Goal: Task Accomplishment & Management: Complete application form

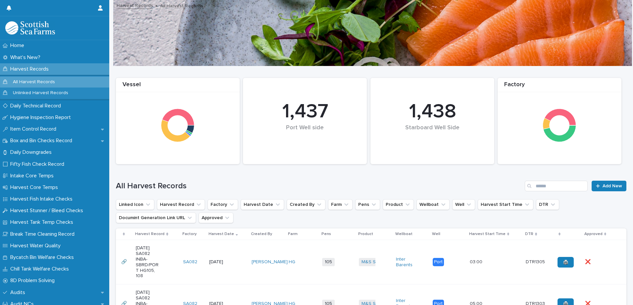
scroll to position [199, 0]
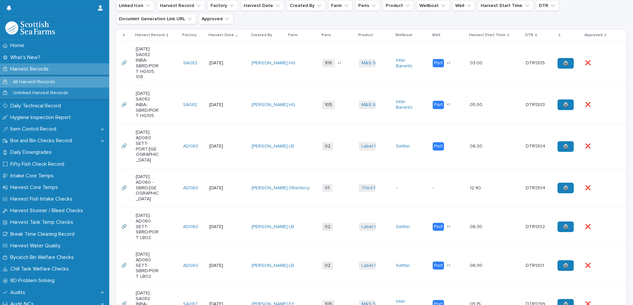
click at [42, 67] on p "Harvest Records" at bounding box center [31, 69] width 46 height 6
click at [312, 74] on td "HG" at bounding box center [302, 62] width 33 height 44
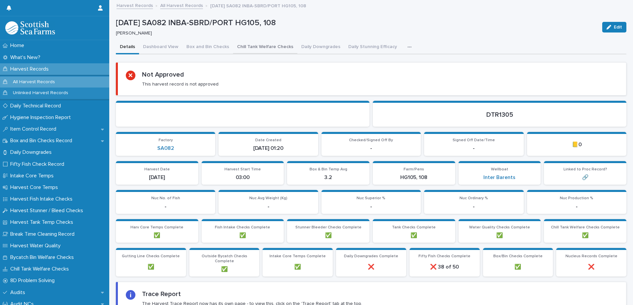
click at [206, 47] on button "Box and Bin Checks" at bounding box center [207, 47] width 51 height 14
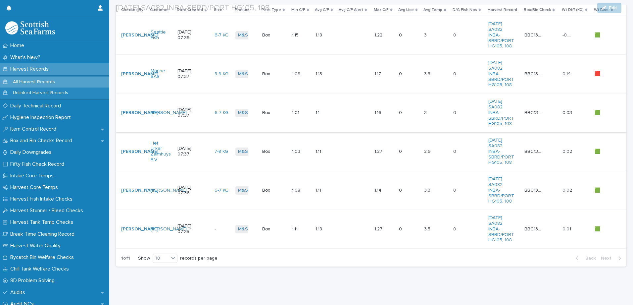
scroll to position [124, 0]
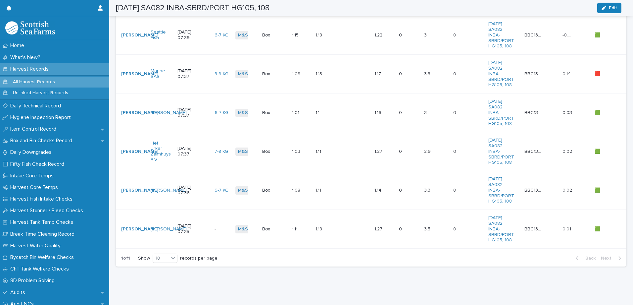
click at [295, 235] on td "1.11 1.11" at bounding box center [301, 229] width 24 height 39
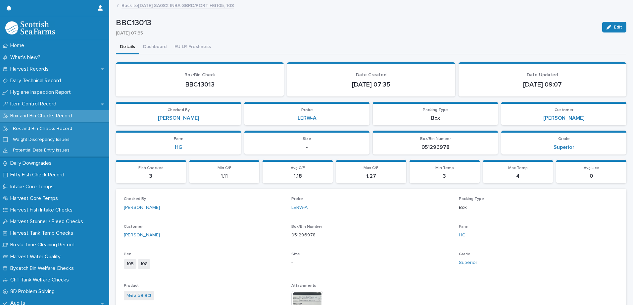
click at [130, 7] on link "Back to [DATE] SA082 INBA-SBRD/PORT HG105, 108" at bounding box center [177, 5] width 113 height 8
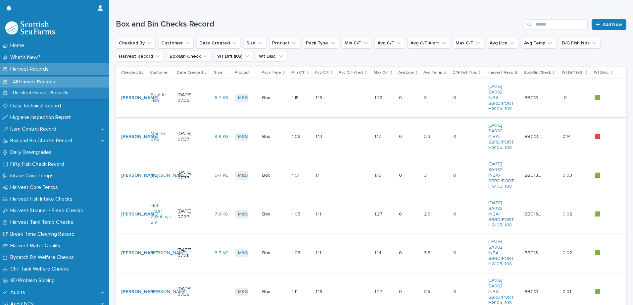
scroll to position [124, 0]
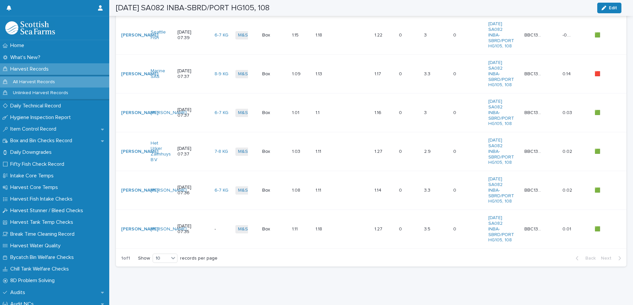
click at [399, 195] on td "0 0" at bounding box center [408, 190] width 25 height 39
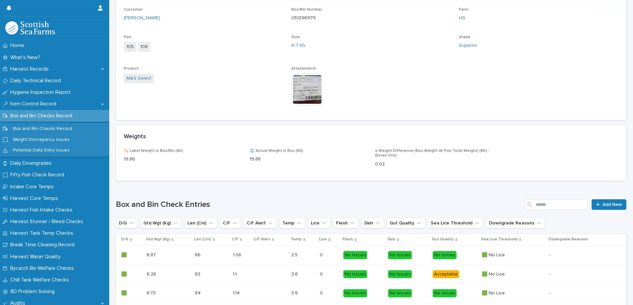
scroll to position [232, 0]
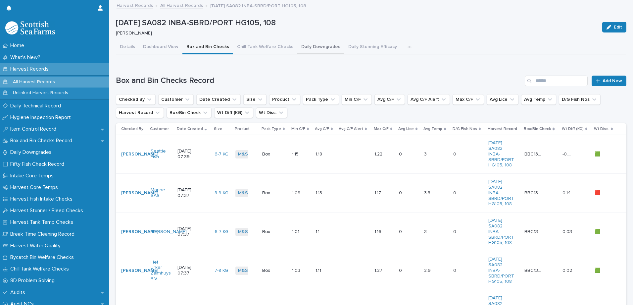
click at [328, 49] on button "Daily Downgrades" at bounding box center [320, 47] width 47 height 14
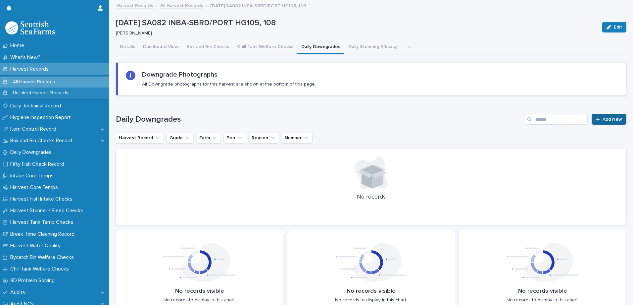
click at [602, 119] on span "Add New" at bounding box center [612, 119] width 20 height 5
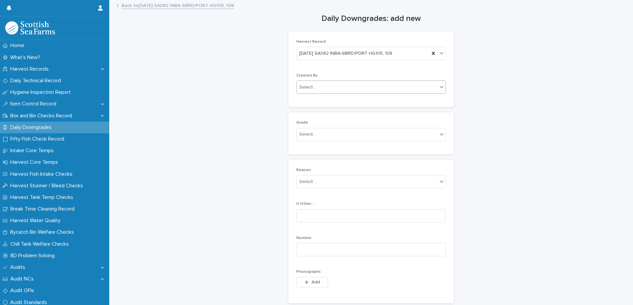
click at [316, 87] on input "text" at bounding box center [316, 87] width 1 height 6
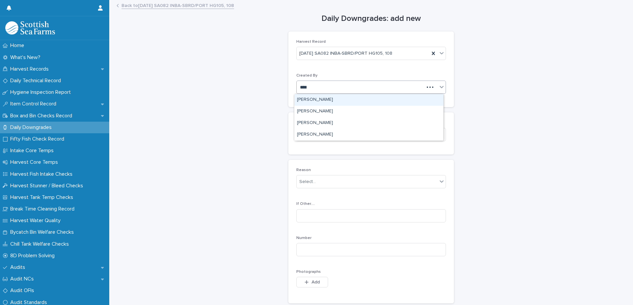
type input "*****"
click at [318, 101] on div "[PERSON_NAME]" at bounding box center [368, 100] width 149 height 12
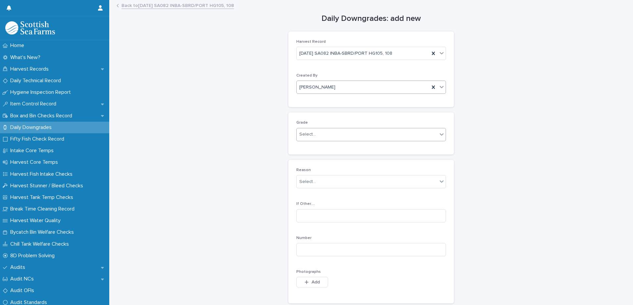
click at [305, 136] on div "Select..." at bounding box center [307, 134] width 17 height 7
click at [308, 159] on div "Production" at bounding box center [368, 159] width 149 height 12
click at [309, 184] on div "Select..." at bounding box center [307, 181] width 17 height 7
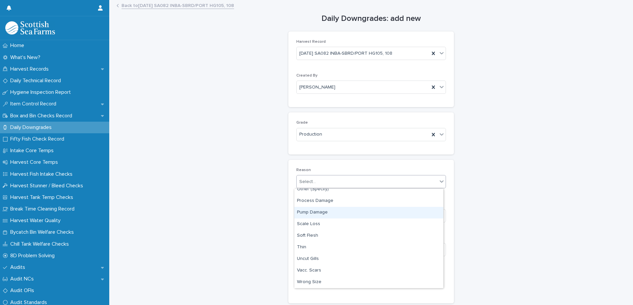
click at [309, 212] on div "Pump Damage" at bounding box center [368, 213] width 149 height 12
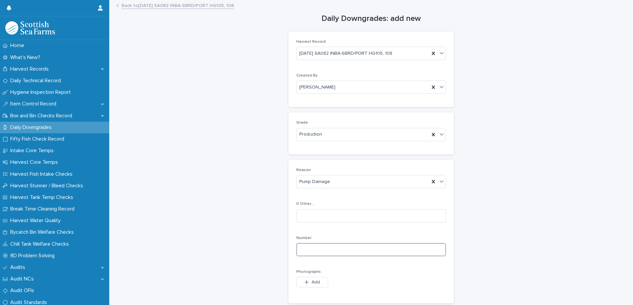
click at [306, 248] on input at bounding box center [371, 249] width 150 height 13
type input "*"
click at [309, 279] on button "Add" at bounding box center [312, 281] width 32 height 11
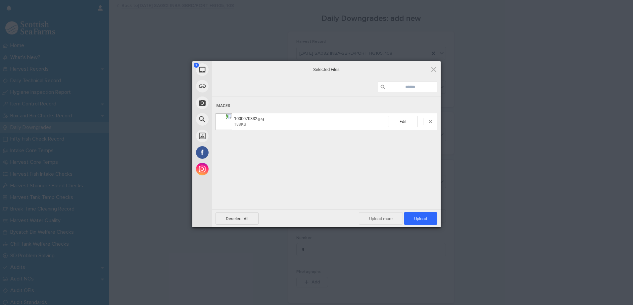
click at [384, 217] on span "Upload more" at bounding box center [381, 218] width 44 height 13
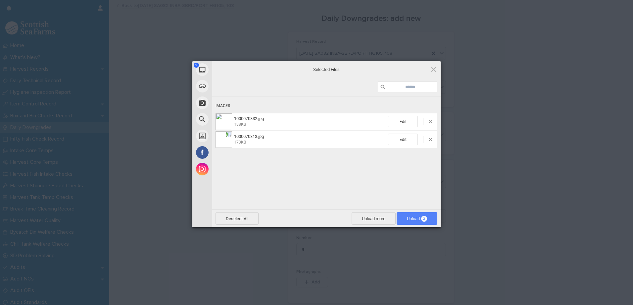
click at [408, 216] on span "Upload 2" at bounding box center [417, 218] width 20 height 5
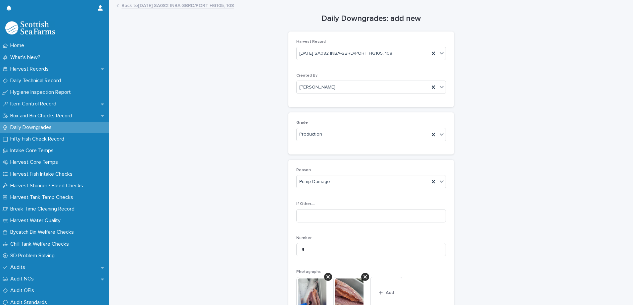
scroll to position [99, 0]
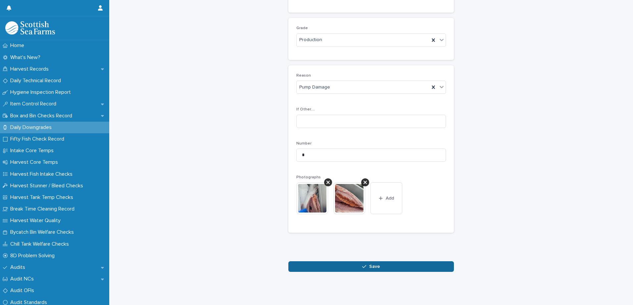
click at [363, 265] on button "Save" at bounding box center [371, 266] width 166 height 11
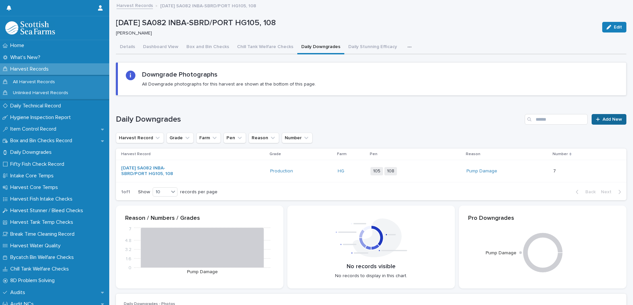
click at [596, 119] on icon at bounding box center [598, 119] width 4 height 5
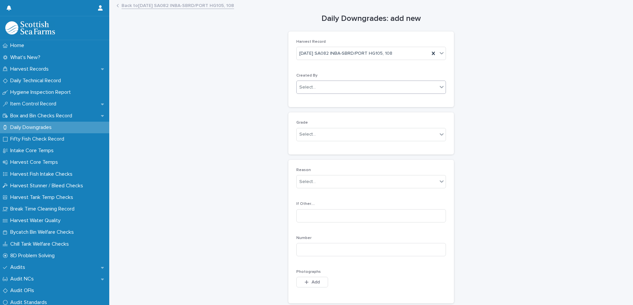
click at [299, 87] on div "Select..." at bounding box center [307, 87] width 17 height 7
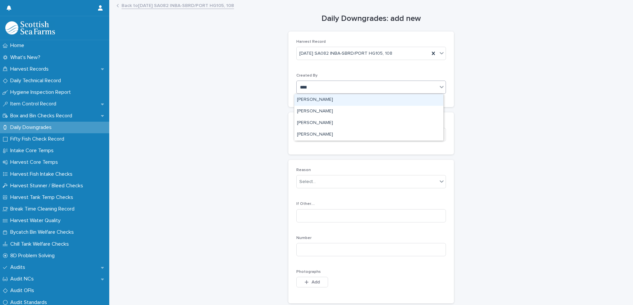
type input "*****"
click at [320, 99] on div "[PERSON_NAME]" at bounding box center [368, 100] width 149 height 12
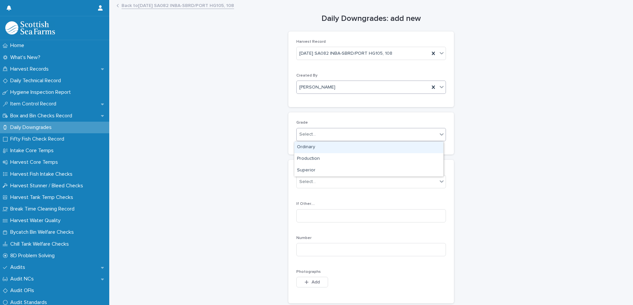
click at [311, 137] on div "Select..." at bounding box center [307, 134] width 17 height 7
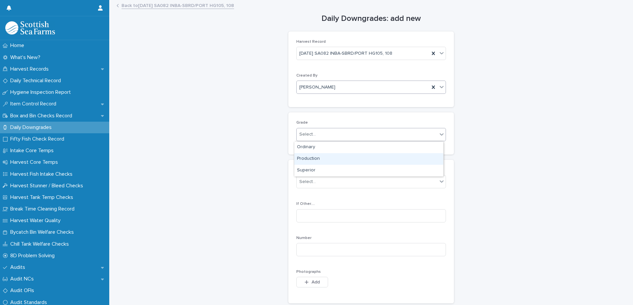
click at [313, 161] on div "Production" at bounding box center [368, 159] width 149 height 12
click at [310, 185] on div "Select..." at bounding box center [367, 181] width 141 height 11
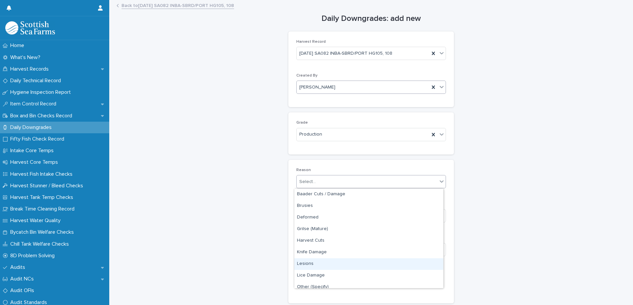
scroll to position [66, 0]
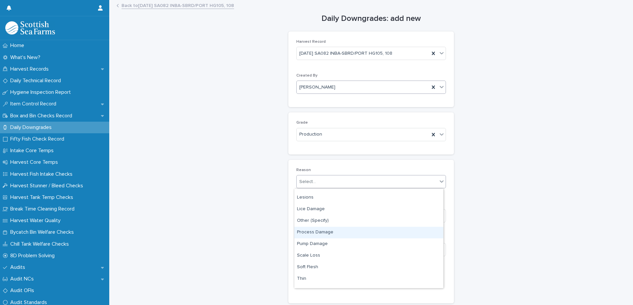
click at [312, 230] on div "Process Damage" at bounding box center [368, 232] width 149 height 12
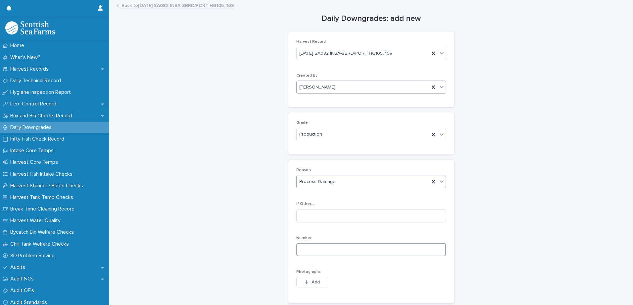
click at [304, 247] on input at bounding box center [371, 249] width 150 height 13
type input "*"
click at [313, 283] on span "Add" at bounding box center [315, 281] width 8 height 5
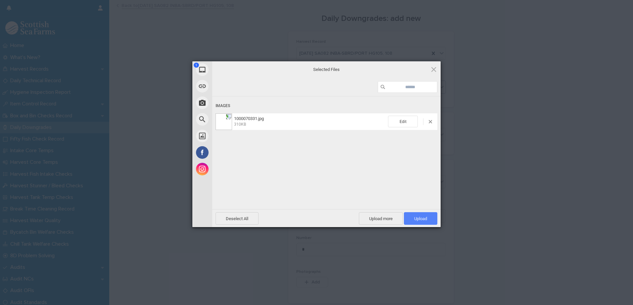
click at [423, 222] on span "Upload 1" at bounding box center [420, 218] width 33 height 13
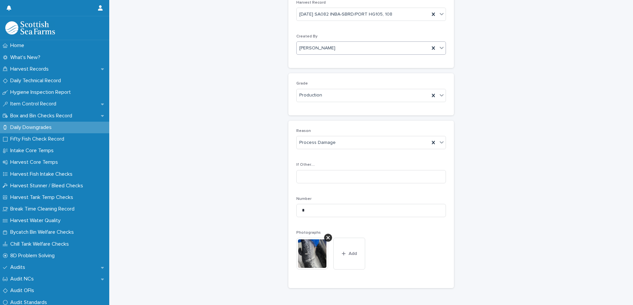
scroll to position [99, 0]
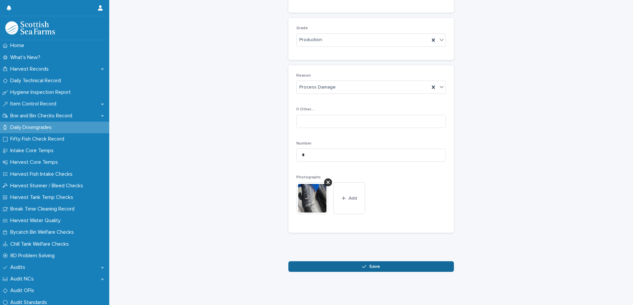
click at [344, 261] on button "Save" at bounding box center [371, 266] width 166 height 11
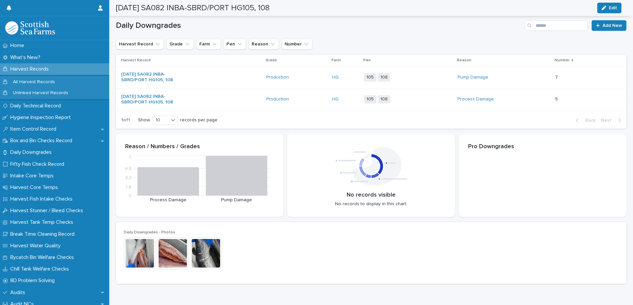
scroll to position [100, 0]
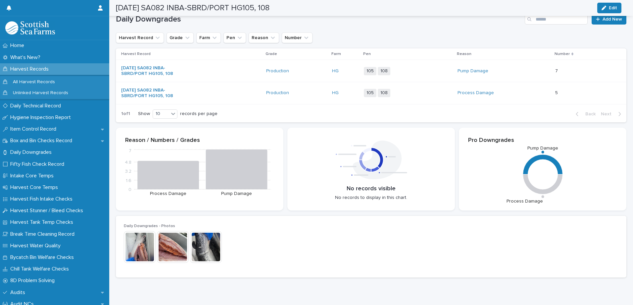
click at [613, 25] on div "Daily Downgrades Add New Harvest Record Grade Farm Pen Reason Number Harvest Re…" at bounding box center [371, 68] width 510 height 108
drag, startPoint x: 614, startPoint y: 21, endPoint x: 630, endPoint y: 24, distance: 16.4
click at [614, 21] on span "Add New" at bounding box center [612, 19] width 20 height 5
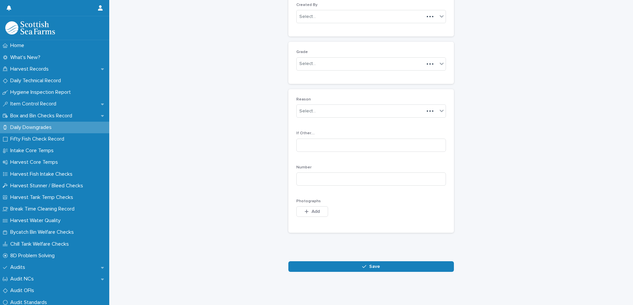
scroll to position [66, 0]
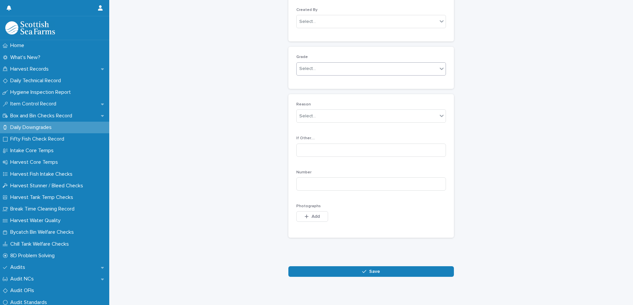
click at [306, 69] on div "Select..." at bounding box center [307, 68] width 17 height 7
click at [308, 93] on div "Production" at bounding box center [368, 93] width 149 height 12
drag, startPoint x: 302, startPoint y: 113, endPoint x: 305, endPoint y: 119, distance: 7.0
click at [303, 116] on div "Select..." at bounding box center [307, 116] width 17 height 7
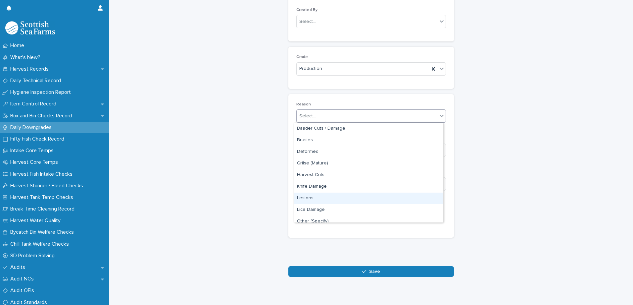
scroll to position [98, 0]
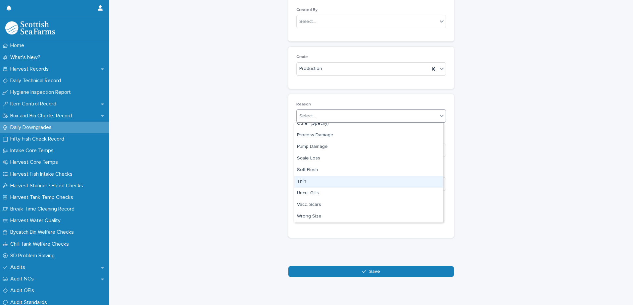
click at [306, 182] on div "Thin" at bounding box center [368, 182] width 149 height 12
click at [304, 185] on input at bounding box center [371, 183] width 150 height 13
type input "*"
click at [301, 215] on button "Add" at bounding box center [312, 216] width 32 height 11
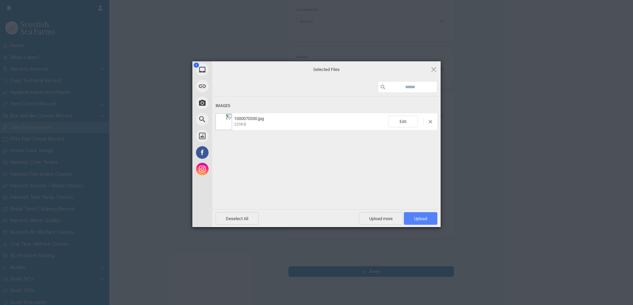
drag, startPoint x: 413, startPoint y: 218, endPoint x: 417, endPoint y: 216, distance: 3.9
click at [414, 218] on span "Upload 1" at bounding box center [420, 218] width 13 height 5
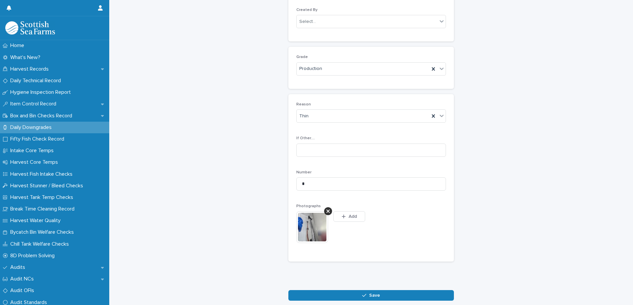
scroll to position [77, 0]
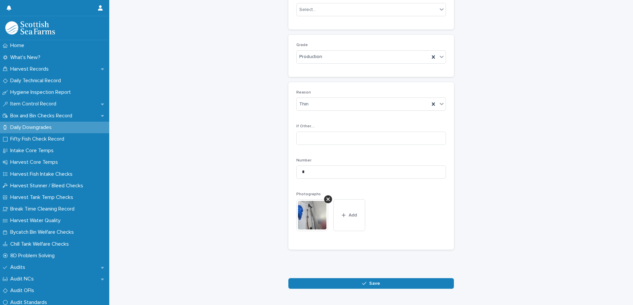
click at [380, 278] on button "Save" at bounding box center [371, 283] width 166 height 11
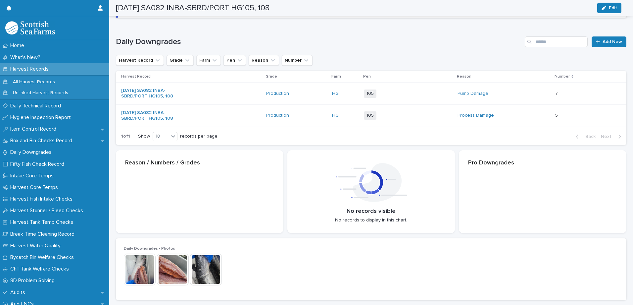
scroll to position [78, 0]
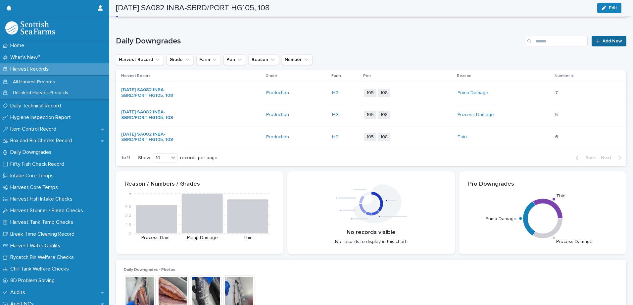
click at [603, 40] on span "Add New" at bounding box center [612, 41] width 20 height 5
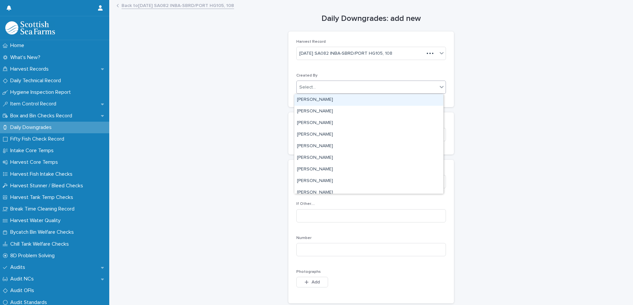
click at [310, 86] on div "Select..." at bounding box center [307, 87] width 17 height 7
type input "***"
click at [314, 102] on div "[PERSON_NAME]" at bounding box center [368, 100] width 149 height 12
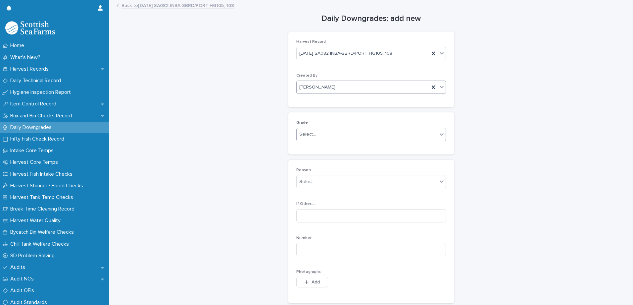
drag, startPoint x: 312, startPoint y: 134, endPoint x: 311, endPoint y: 138, distance: 3.3
click at [312, 135] on div "Select..." at bounding box center [307, 134] width 17 height 7
drag, startPoint x: 310, startPoint y: 147, endPoint x: 303, endPoint y: 174, distance: 28.3
click at [309, 149] on div "Ordinary" at bounding box center [368, 147] width 149 height 12
click at [307, 182] on div "Select..." at bounding box center [307, 181] width 17 height 7
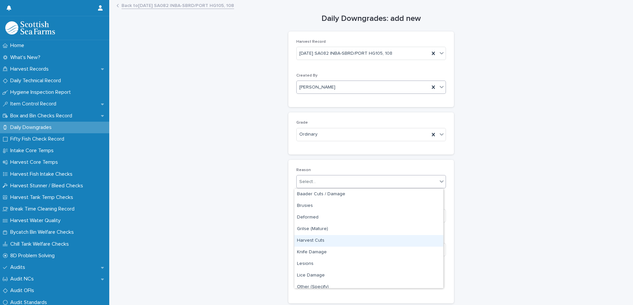
click at [318, 242] on div "Harvest Cuts" at bounding box center [368, 241] width 149 height 12
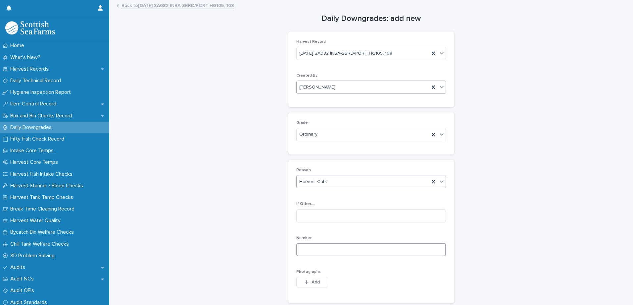
click at [307, 249] on input at bounding box center [371, 249] width 150 height 13
type input "*"
drag, startPoint x: 309, startPoint y: 282, endPoint x: 317, endPoint y: 282, distance: 8.3
click at [311, 282] on span "Add" at bounding box center [315, 281] width 8 height 5
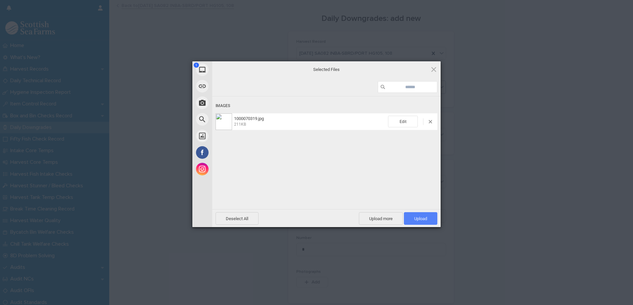
click at [418, 219] on span "Upload 1" at bounding box center [420, 218] width 13 height 5
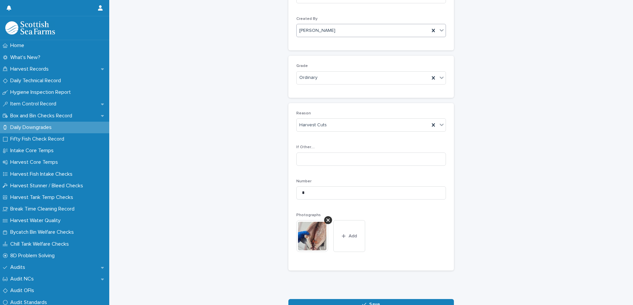
scroll to position [99, 0]
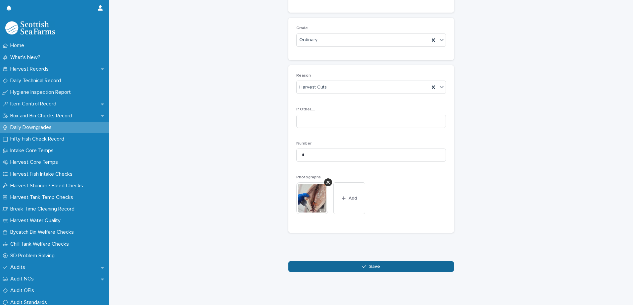
click at [380, 261] on button "Save" at bounding box center [371, 266] width 166 height 11
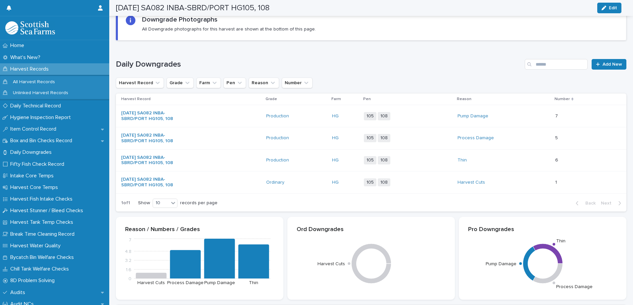
scroll to position [1, 0]
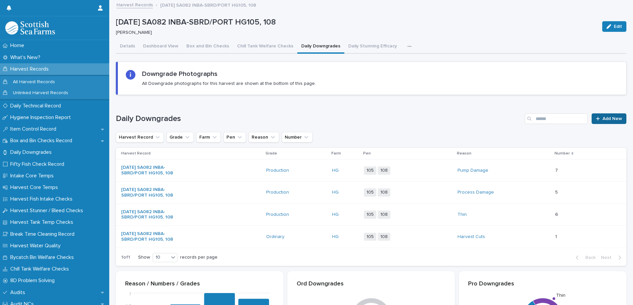
click at [597, 115] on link "Add New" at bounding box center [609, 118] width 35 height 11
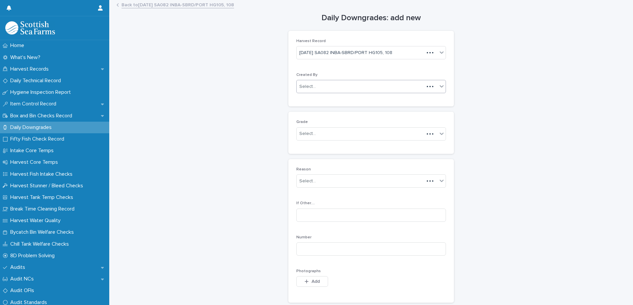
scroll to position [7, 0]
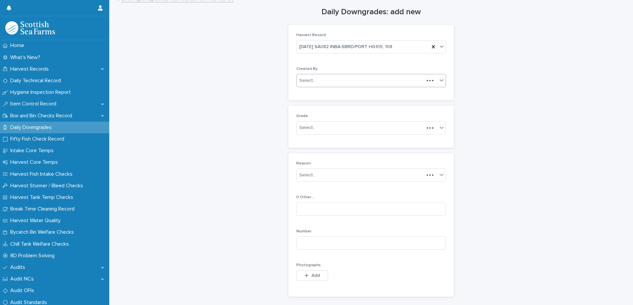
click at [303, 81] on div "Select..." at bounding box center [307, 80] width 17 height 7
type input "*****"
click at [316, 93] on div "[PERSON_NAME]" at bounding box center [368, 93] width 149 height 12
click at [311, 127] on div "Select..." at bounding box center [307, 127] width 17 height 7
click at [311, 154] on div "Production" at bounding box center [368, 152] width 149 height 12
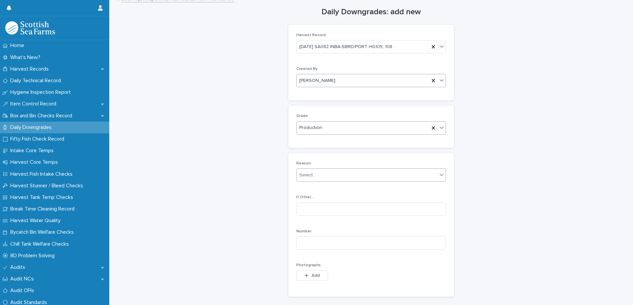
click at [299, 175] on div "Select..." at bounding box center [307, 174] width 17 height 7
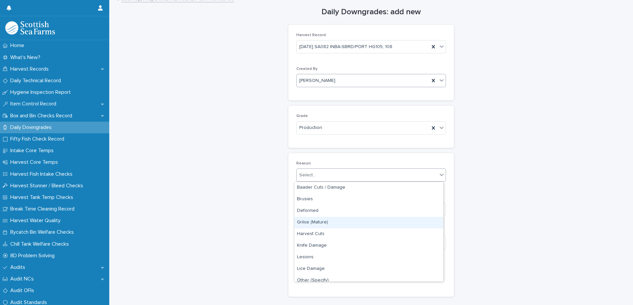
click at [307, 224] on div "Grilse (Mature)" at bounding box center [368, 222] width 149 height 12
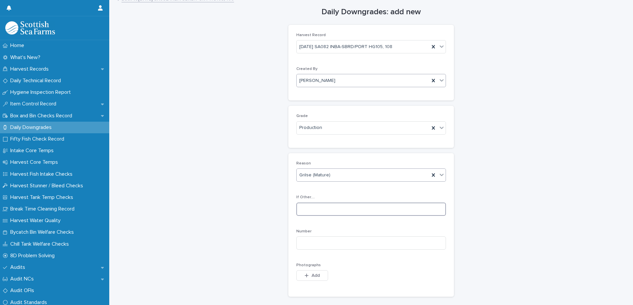
click at [305, 209] on input at bounding box center [371, 208] width 150 height 13
drag, startPoint x: 304, startPoint y: 240, endPoint x: 338, endPoint y: 236, distance: 34.3
click at [305, 241] on input at bounding box center [371, 242] width 150 height 13
type input "*"
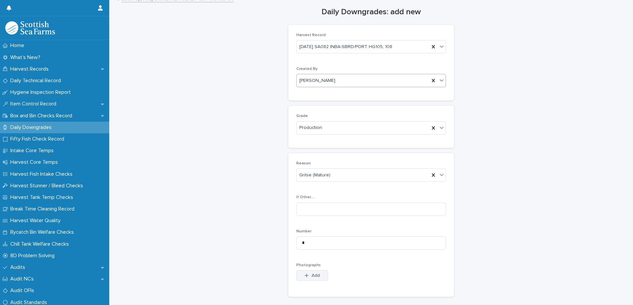
click at [314, 275] on span "Add" at bounding box center [315, 275] width 8 height 5
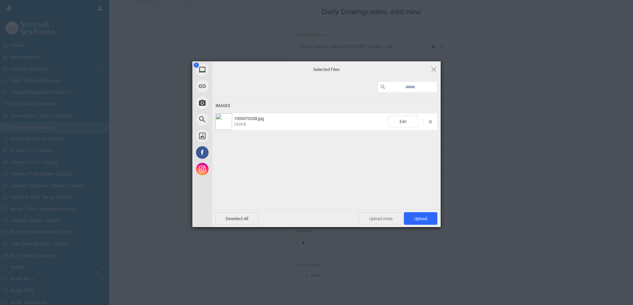
click at [386, 218] on span "Upload more" at bounding box center [381, 218] width 44 height 13
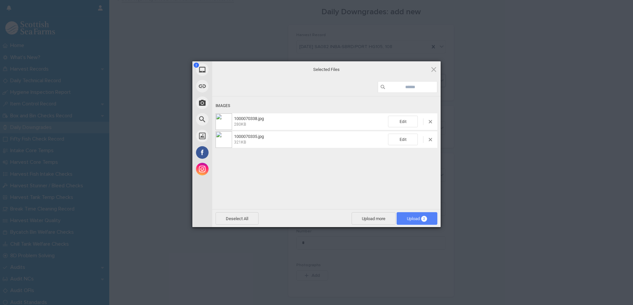
click at [401, 216] on span "Upload 2" at bounding box center [417, 218] width 41 height 13
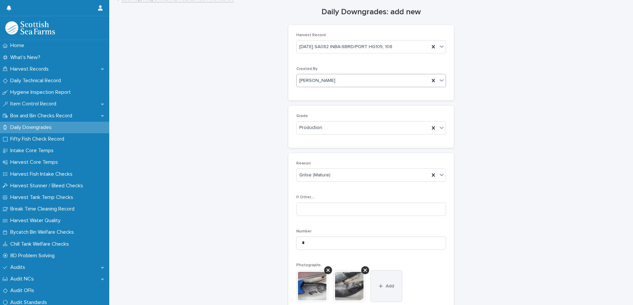
scroll to position [99, 0]
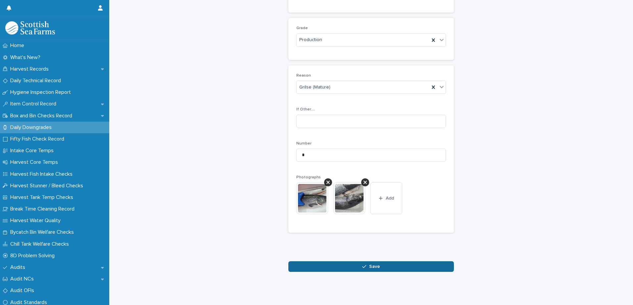
click at [367, 265] on button "Save" at bounding box center [371, 266] width 166 height 11
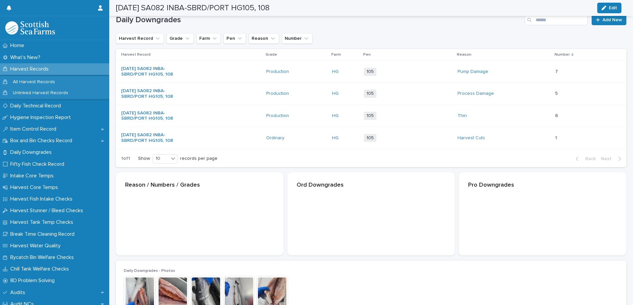
scroll to position [100, 0]
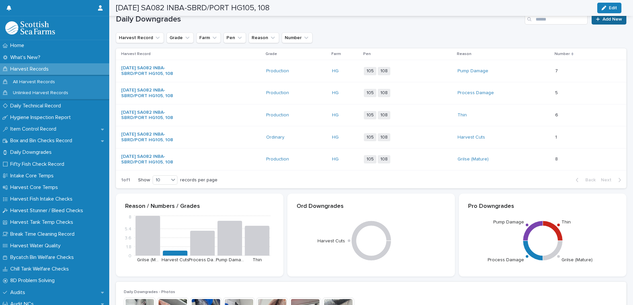
click at [596, 21] on icon at bounding box center [598, 19] width 4 height 5
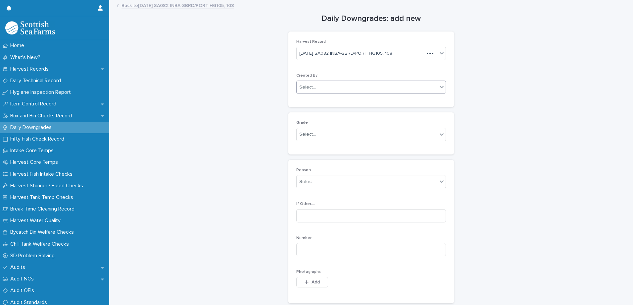
drag, startPoint x: 305, startPoint y: 87, endPoint x: 307, endPoint y: 91, distance: 4.4
click at [305, 88] on div "Select..." at bounding box center [307, 87] width 17 height 7
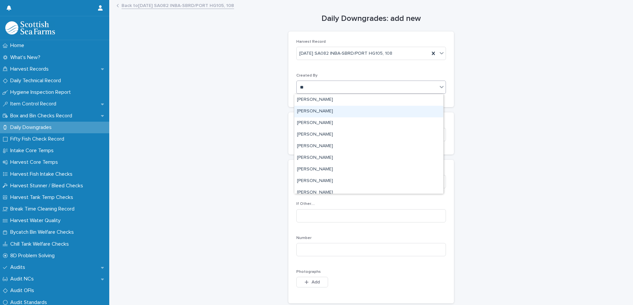
type input "***"
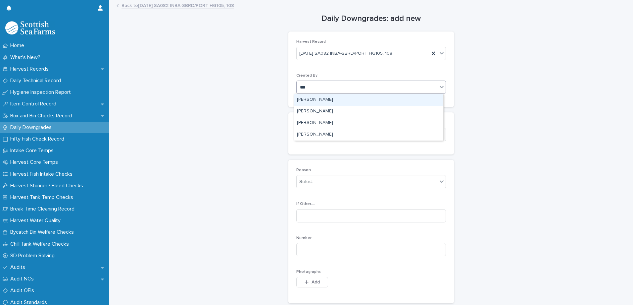
drag, startPoint x: 308, startPoint y: 106, endPoint x: 308, endPoint y: 98, distance: 7.3
click at [308, 95] on div "[PERSON_NAME]" at bounding box center [368, 100] width 149 height 12
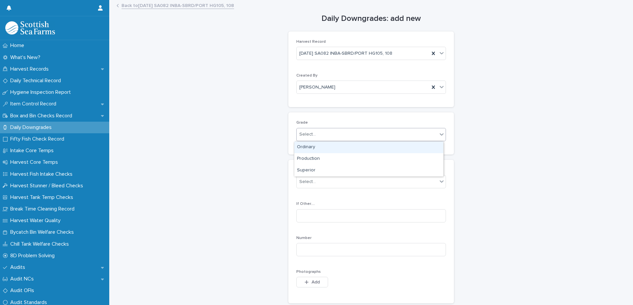
click at [303, 135] on div "Select..." at bounding box center [307, 134] width 17 height 7
click at [309, 146] on div "Ordinary" at bounding box center [368, 147] width 149 height 12
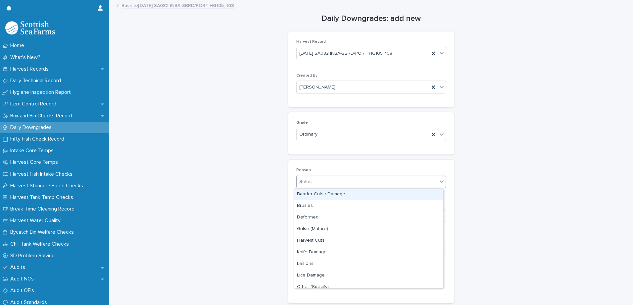
click at [306, 183] on div "Select..." at bounding box center [307, 181] width 17 height 7
click at [309, 193] on div "Baader Cuts / Damage" at bounding box center [368, 194] width 149 height 12
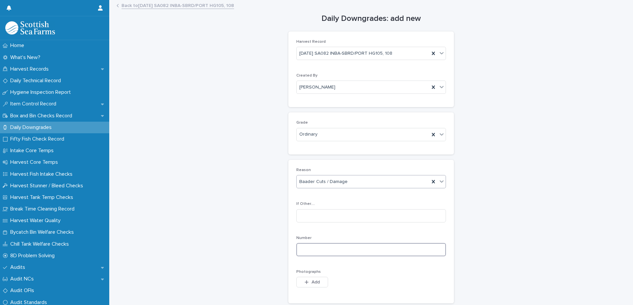
click at [306, 249] on input at bounding box center [371, 249] width 150 height 13
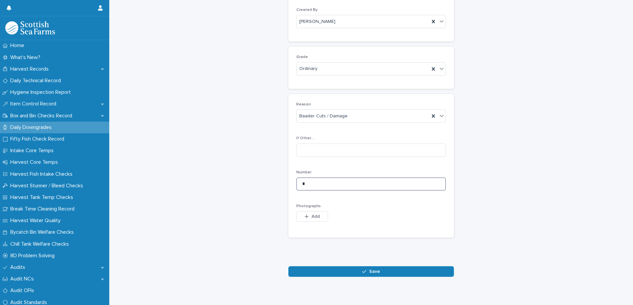
scroll to position [66, 0]
type input "*"
click at [305, 215] on icon "button" at bounding box center [307, 216] width 4 height 4
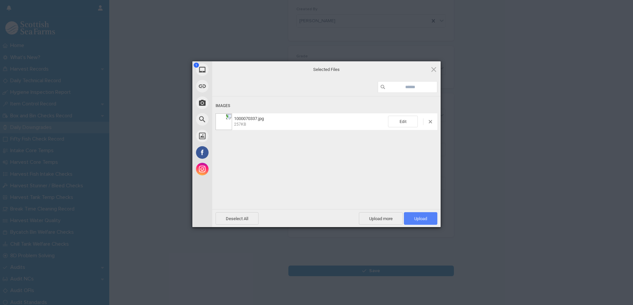
click at [418, 216] on span "Upload 1" at bounding box center [420, 218] width 13 height 5
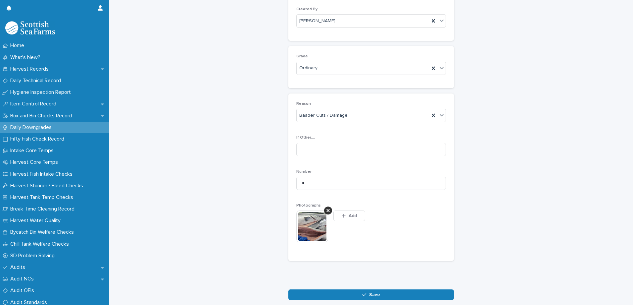
scroll to position [78, 0]
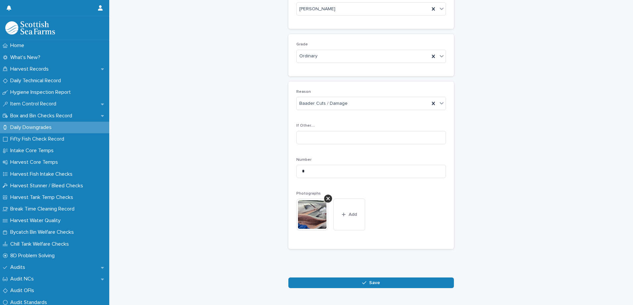
drag, startPoint x: 350, startPoint y: 209, endPoint x: 475, endPoint y: 168, distance: 130.9
click at [350, 209] on button "Add" at bounding box center [349, 214] width 32 height 32
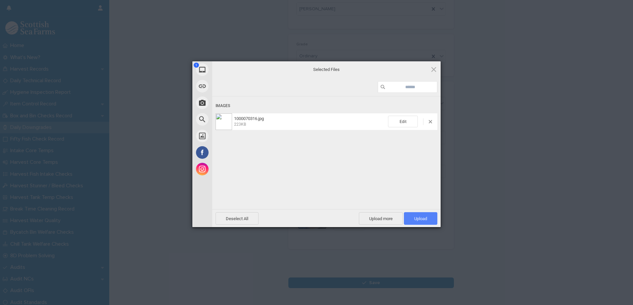
click at [424, 221] on span "Upload 1" at bounding box center [420, 218] width 33 height 13
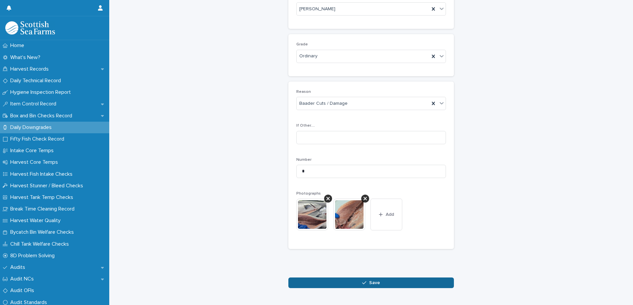
click at [369, 284] on span "Save" at bounding box center [374, 282] width 11 height 5
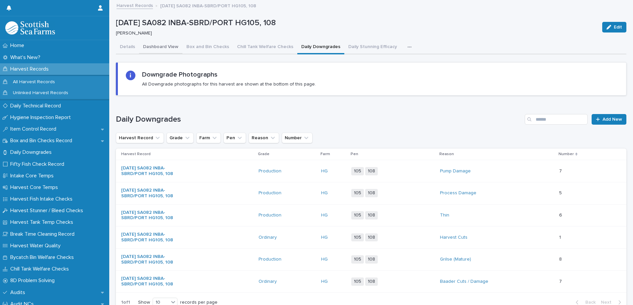
click at [160, 46] on button "Dashboard View" at bounding box center [160, 47] width 43 height 14
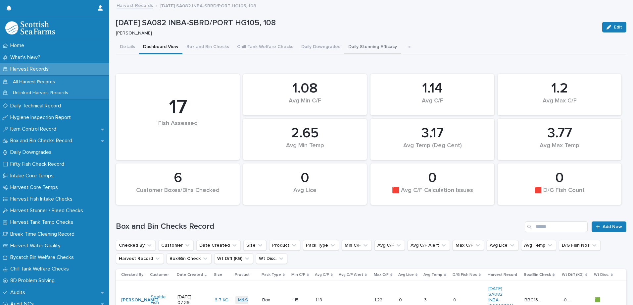
click at [309, 48] on button "Daily Downgrades" at bounding box center [320, 47] width 47 height 14
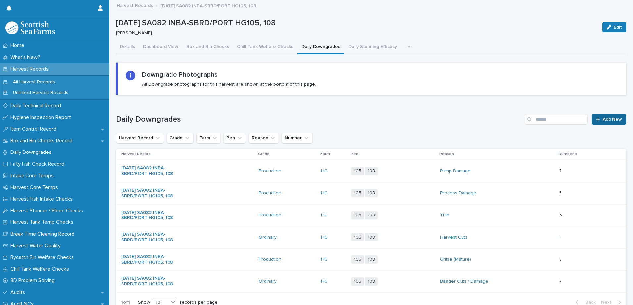
click at [605, 118] on span "Add New" at bounding box center [612, 119] width 20 height 5
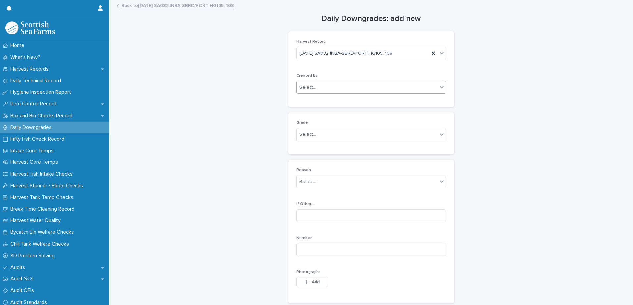
drag, startPoint x: 312, startPoint y: 81, endPoint x: 313, endPoint y: 91, distance: 9.3
click at [312, 81] on div "Select..." at bounding box center [371, 86] width 150 height 13
type input "*****"
click at [321, 101] on div "[PERSON_NAME]" at bounding box center [368, 100] width 149 height 12
click at [309, 140] on div "Select..." at bounding box center [367, 134] width 141 height 11
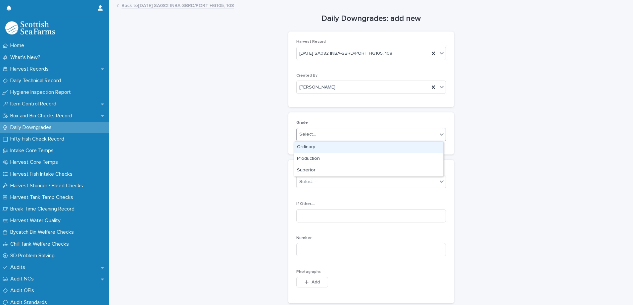
click at [308, 149] on div "Ordinary" at bounding box center [368, 147] width 149 height 12
click at [304, 186] on div "Select..." at bounding box center [367, 181] width 141 height 11
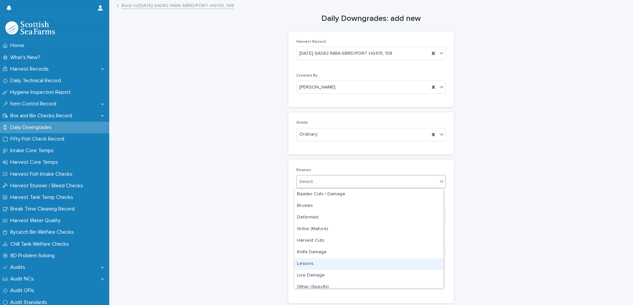
drag, startPoint x: 307, startPoint y: 262, endPoint x: 313, endPoint y: 259, distance: 7.4
click at [307, 263] on div "Lesions" at bounding box center [368, 264] width 149 height 12
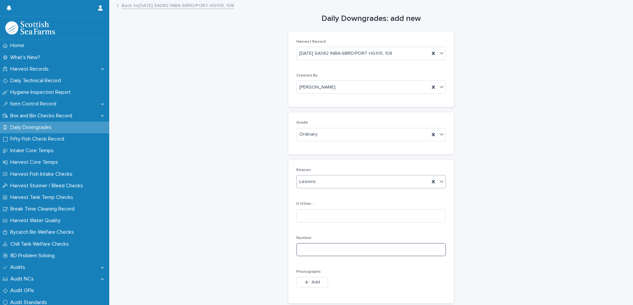
click at [307, 252] on input at bounding box center [371, 249] width 150 height 13
type input "*"
click at [310, 288] on div "Add" at bounding box center [312, 282] width 32 height 13
click at [315, 283] on span "Add" at bounding box center [315, 281] width 8 height 5
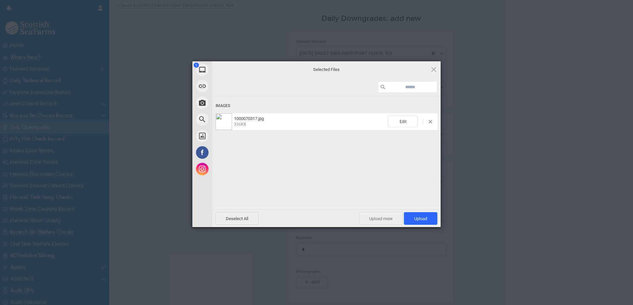
click at [396, 217] on span "Upload more" at bounding box center [381, 218] width 44 height 13
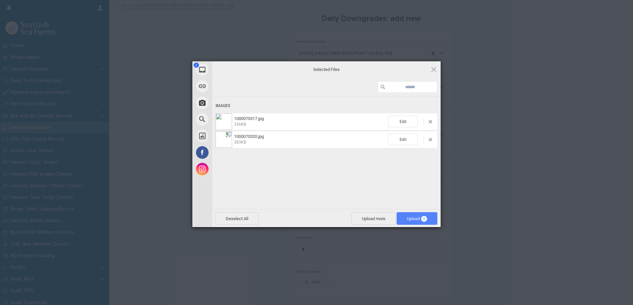
click at [415, 217] on span "Upload 2" at bounding box center [417, 218] width 20 height 5
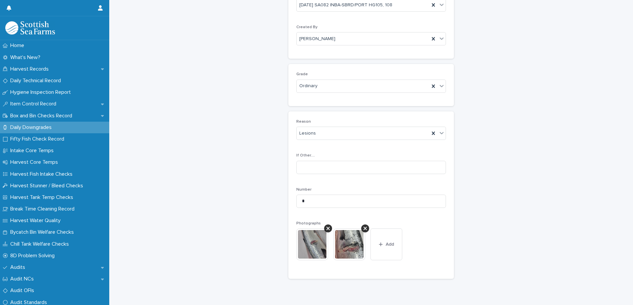
scroll to position [99, 0]
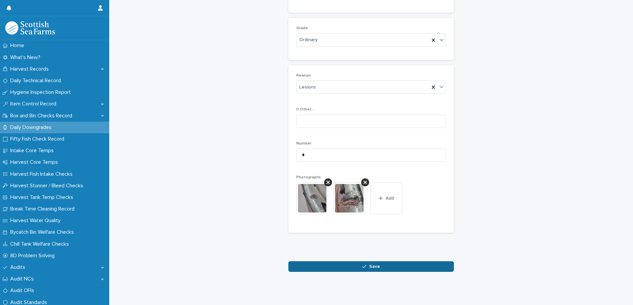
click at [365, 264] on div "button" at bounding box center [365, 266] width 7 height 5
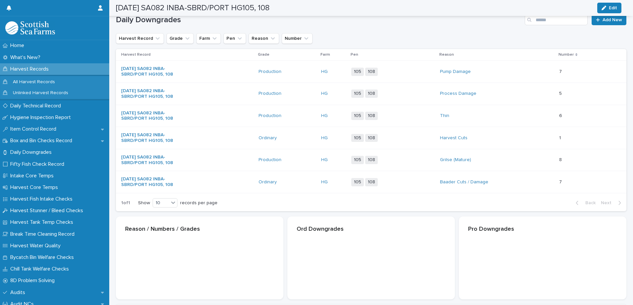
scroll to position [100, 0]
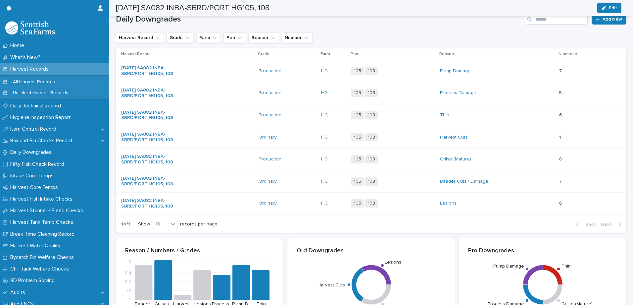
click at [479, 205] on div "Lesions" at bounding box center [467, 203] width 55 height 6
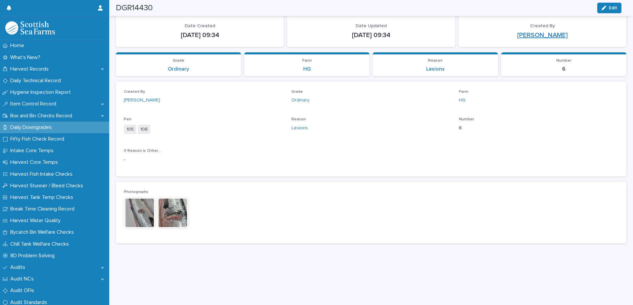
scroll to position [45, 0]
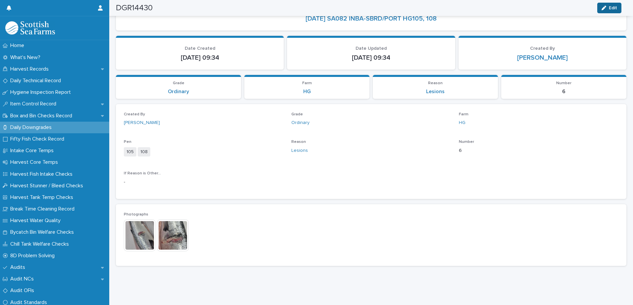
click at [608, 6] on div "button" at bounding box center [604, 8] width 7 height 5
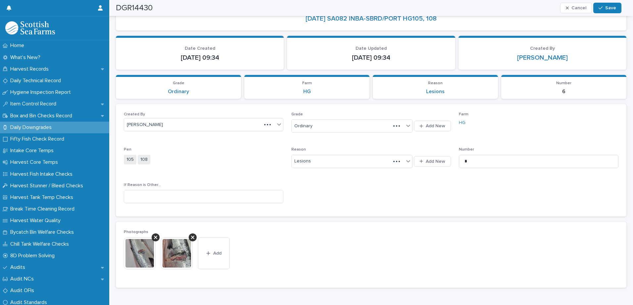
scroll to position [56, 0]
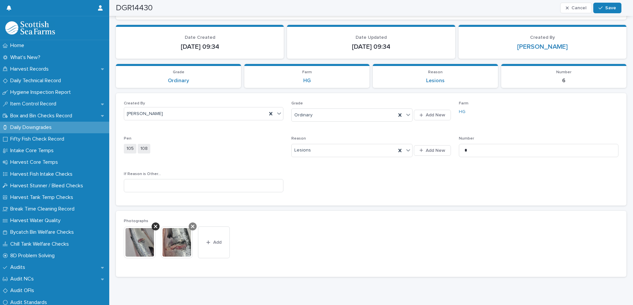
click at [193, 223] on div at bounding box center [193, 226] width 8 height 8
click at [604, 5] on button "Save" at bounding box center [607, 8] width 28 height 11
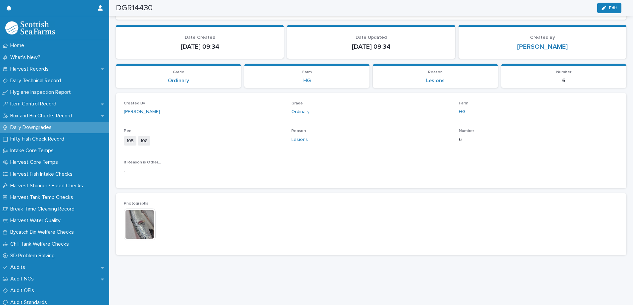
scroll to position [45, 0]
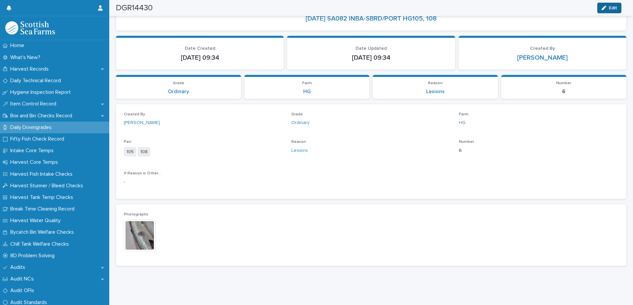
click at [614, 10] on button "Edit" at bounding box center [609, 8] width 24 height 11
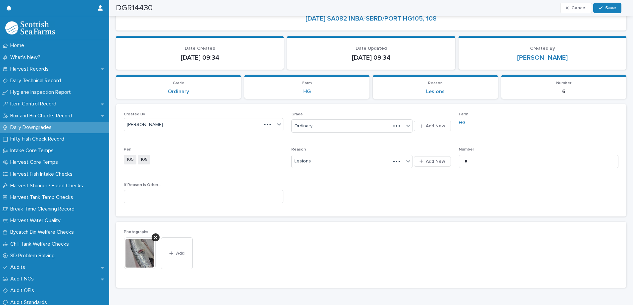
scroll to position [56, 0]
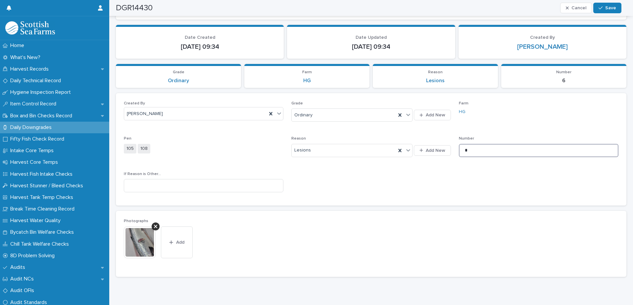
click at [467, 149] on input "*" at bounding box center [539, 150] width 160 height 13
type input "*"
click at [603, 7] on div "button" at bounding box center [601, 8] width 7 height 5
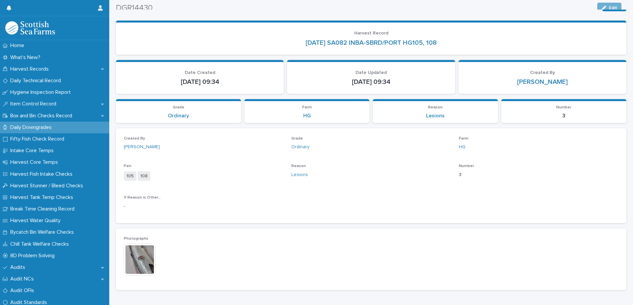
scroll to position [0, 0]
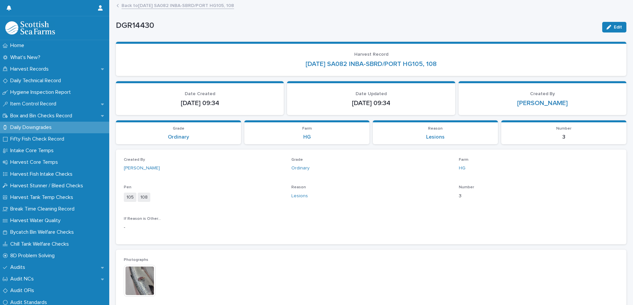
click at [138, 5] on link "Back to [DATE] SA082 INBA-SBRD/PORT HG105, 108" at bounding box center [177, 5] width 113 height 8
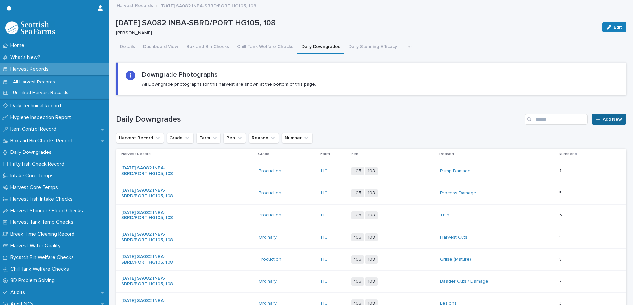
click at [596, 119] on icon at bounding box center [598, 119] width 4 height 4
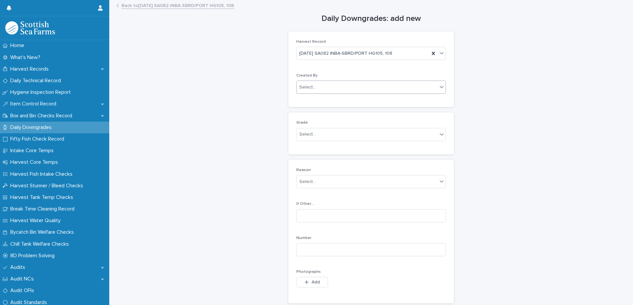
click at [315, 88] on div "Select..." at bounding box center [367, 87] width 141 height 11
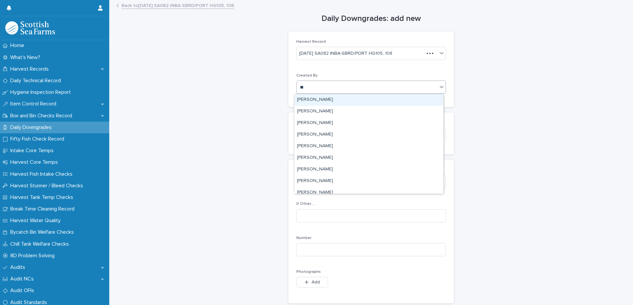
type input "***"
click at [306, 101] on div "[PERSON_NAME]" at bounding box center [368, 100] width 149 height 12
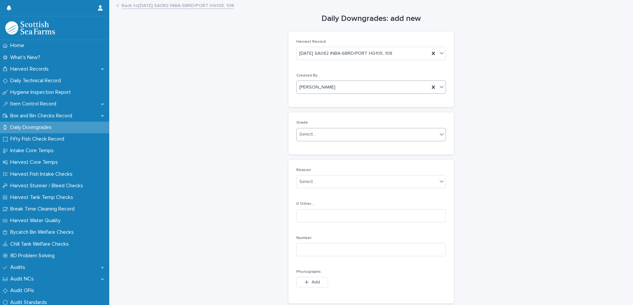
click at [302, 137] on div "Select..." at bounding box center [307, 134] width 17 height 7
click at [308, 158] on div "Production" at bounding box center [368, 159] width 149 height 12
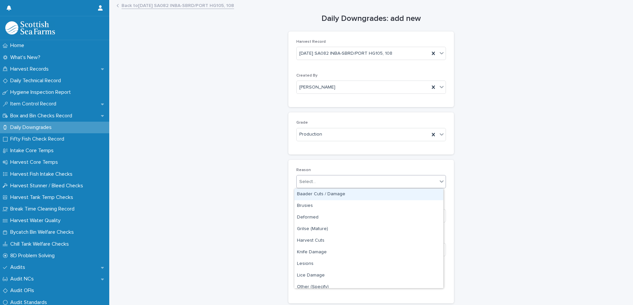
click at [301, 185] on div "Select..." at bounding box center [307, 181] width 17 height 7
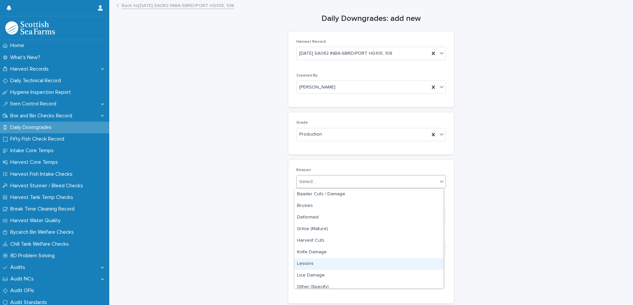
click at [311, 263] on div "Lesions" at bounding box center [368, 264] width 149 height 12
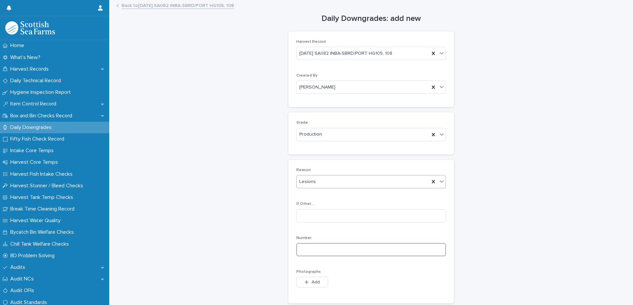
click at [305, 252] on input at bounding box center [371, 249] width 150 height 13
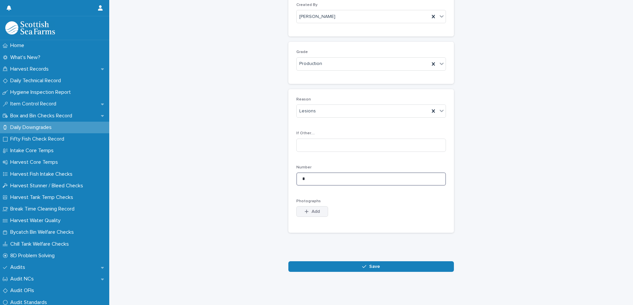
scroll to position [75, 0]
type input "*"
click at [304, 210] on button "Add" at bounding box center [312, 211] width 32 height 11
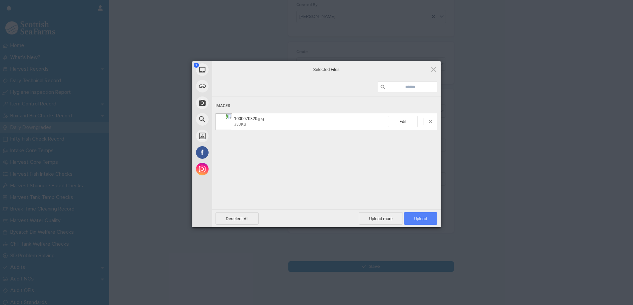
click at [417, 218] on span "Upload 1" at bounding box center [420, 218] width 13 height 5
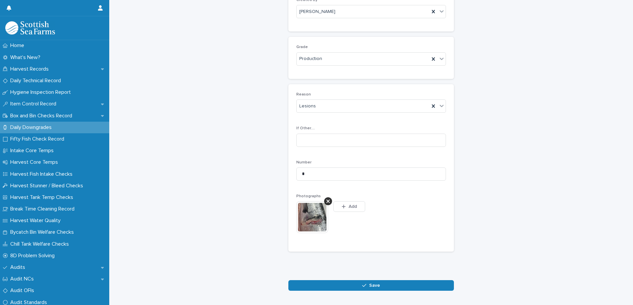
scroll to position [87, 0]
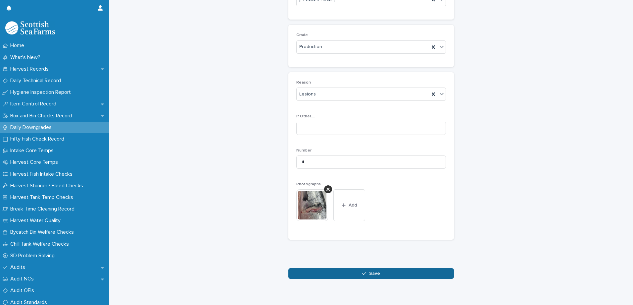
click at [372, 273] on span "Save" at bounding box center [374, 273] width 11 height 5
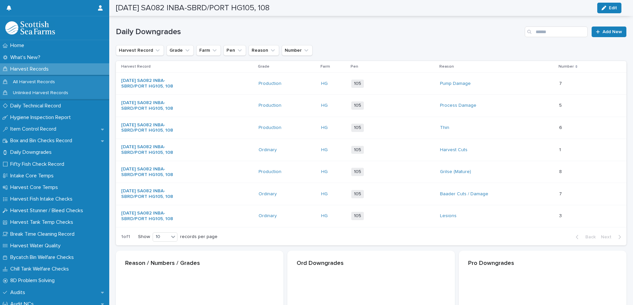
scroll to position [88, 0]
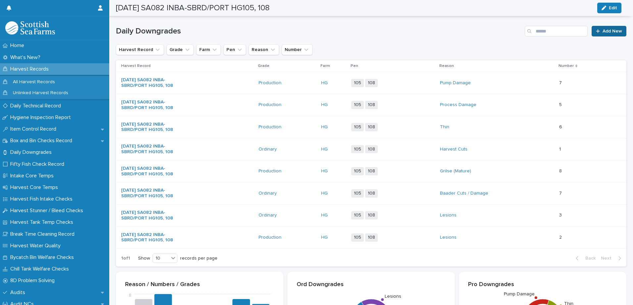
click at [596, 32] on icon at bounding box center [598, 31] width 4 height 5
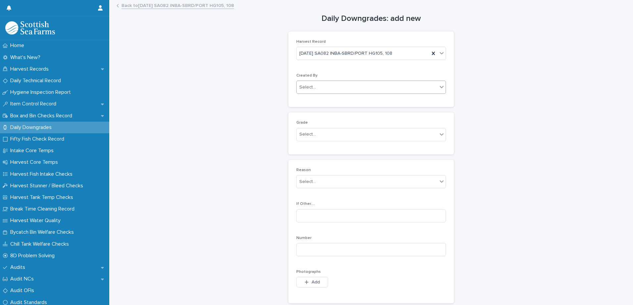
click at [305, 85] on div "Select..." at bounding box center [307, 87] width 17 height 7
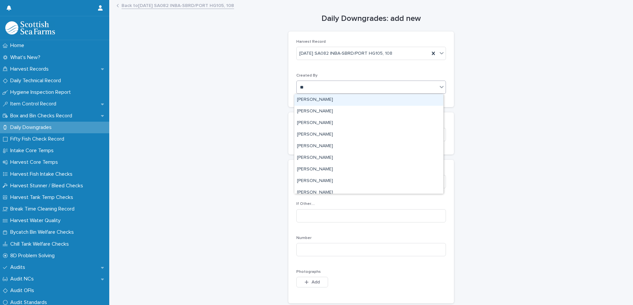
type input "***"
click at [308, 96] on div "[PERSON_NAME]" at bounding box center [368, 100] width 149 height 12
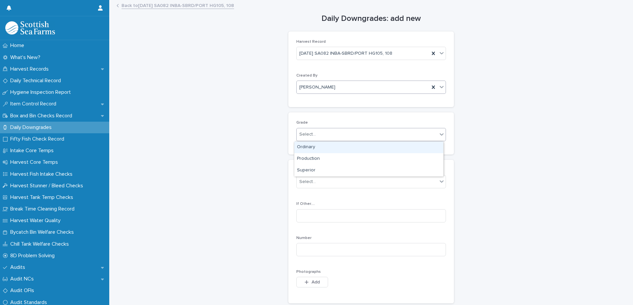
click at [300, 139] on div "Select..." at bounding box center [367, 134] width 141 height 11
click at [313, 148] on div "Ordinary" at bounding box center [368, 147] width 149 height 12
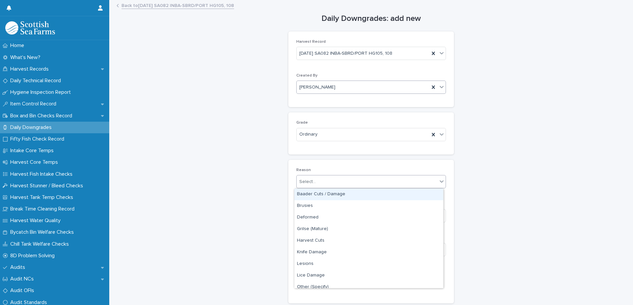
click at [316, 182] on input "text" at bounding box center [316, 182] width 1 height 6
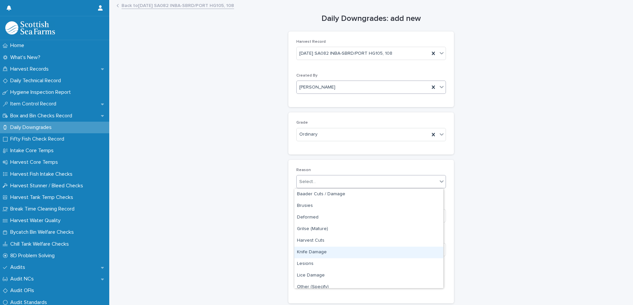
click at [318, 251] on div "Knife Damage" at bounding box center [368, 252] width 149 height 12
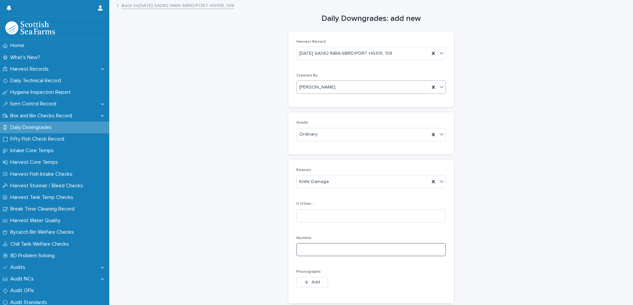
click at [305, 250] on input at bounding box center [371, 249] width 150 height 13
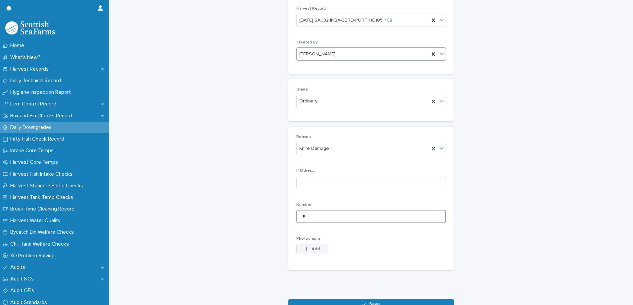
type input "*"
click at [308, 249] on div "button" at bounding box center [308, 248] width 7 height 5
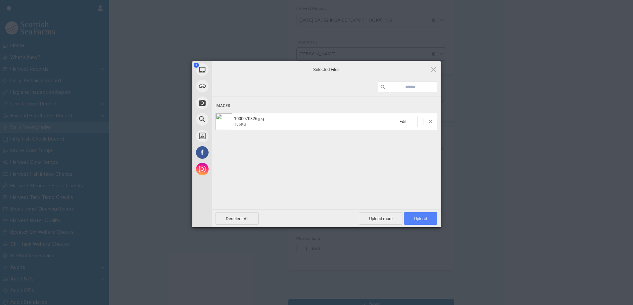
click at [421, 216] on span "Upload 1" at bounding box center [420, 218] width 13 height 5
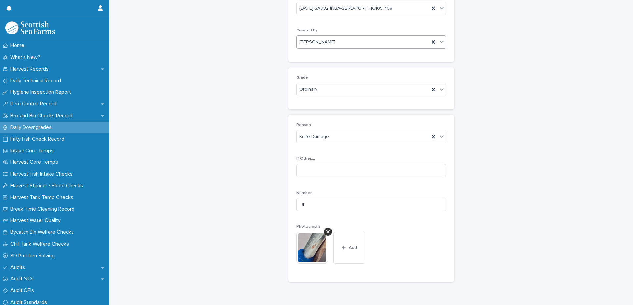
scroll to position [99, 0]
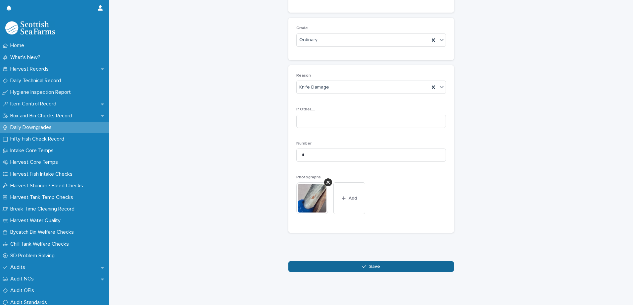
click at [335, 262] on button "Save" at bounding box center [371, 266] width 166 height 11
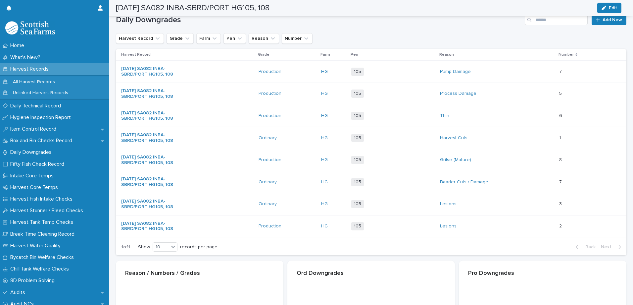
scroll to position [100, 0]
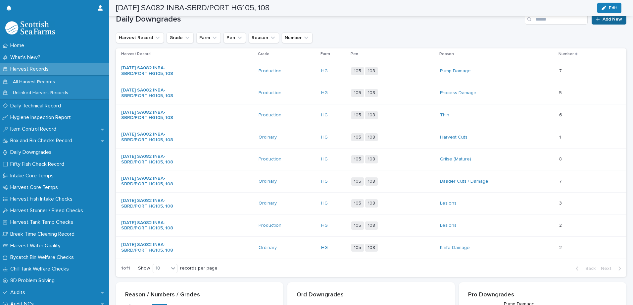
click at [596, 21] on icon at bounding box center [598, 19] width 4 height 5
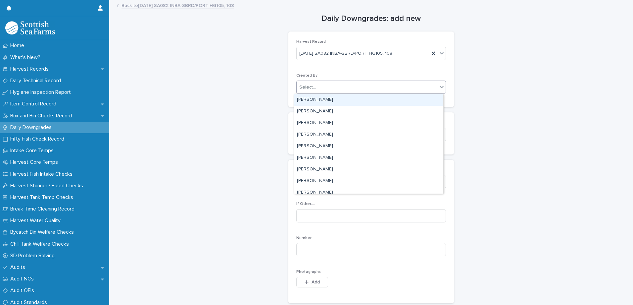
click at [307, 88] on div "Select..." at bounding box center [307, 87] width 17 height 7
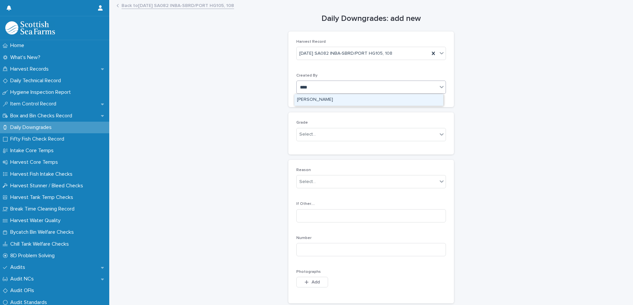
type input "*****"
click at [314, 100] on div "[PERSON_NAME]" at bounding box center [368, 100] width 149 height 12
click at [301, 133] on div "Select..." at bounding box center [307, 134] width 17 height 7
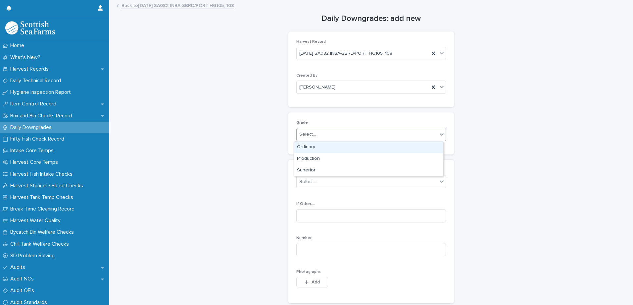
click at [306, 147] on div "Ordinary" at bounding box center [368, 147] width 149 height 12
drag, startPoint x: 306, startPoint y: 180, endPoint x: 314, endPoint y: 181, distance: 8.1
click at [306, 180] on div "Select..." at bounding box center [307, 181] width 17 height 7
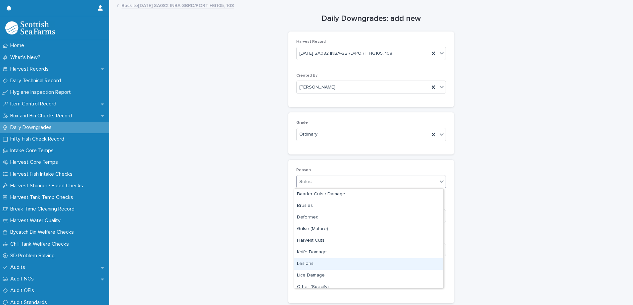
scroll to position [98, 0]
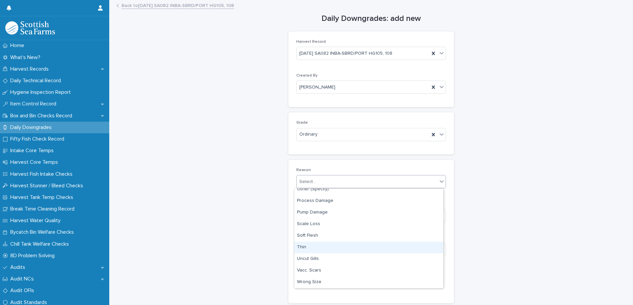
click at [306, 247] on div "Thin" at bounding box center [368, 247] width 149 height 12
click at [304, 251] on input at bounding box center [371, 249] width 150 height 13
type input "*"
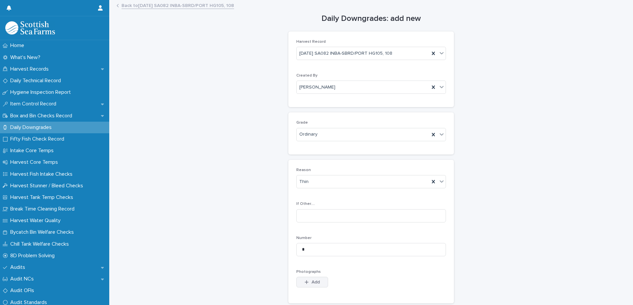
click at [315, 281] on span "Add" at bounding box center [315, 281] width 8 height 5
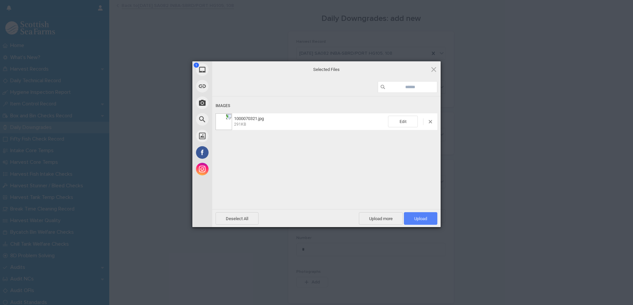
click at [412, 217] on span "Upload 1" at bounding box center [420, 218] width 33 height 13
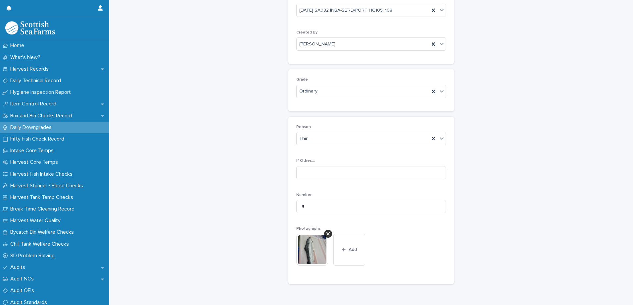
scroll to position [99, 0]
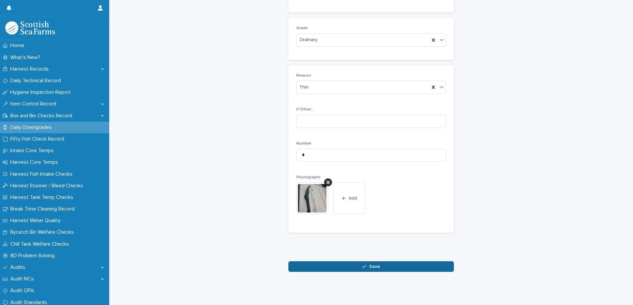
click at [362, 264] on icon "button" at bounding box center [364, 266] width 4 height 5
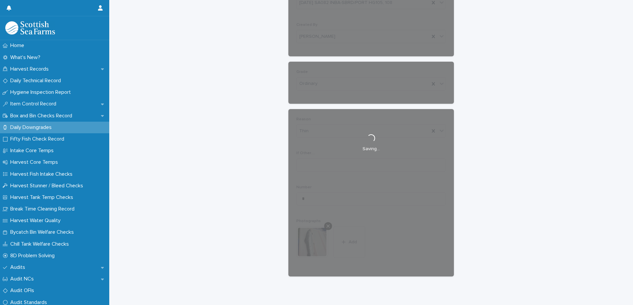
scroll to position [0, 0]
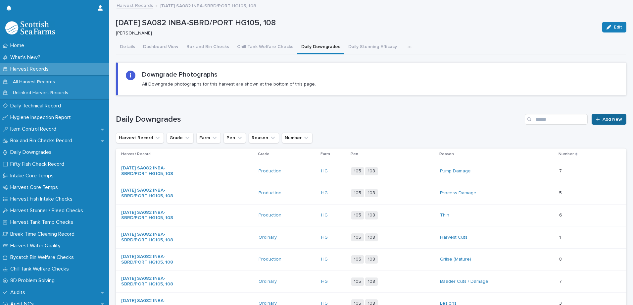
click at [597, 120] on div at bounding box center [599, 119] width 7 height 5
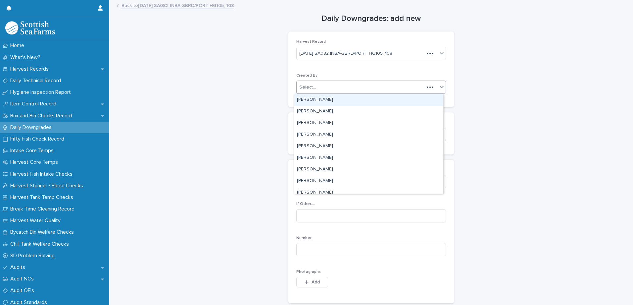
click at [340, 85] on div "Select..." at bounding box center [360, 87] width 127 height 11
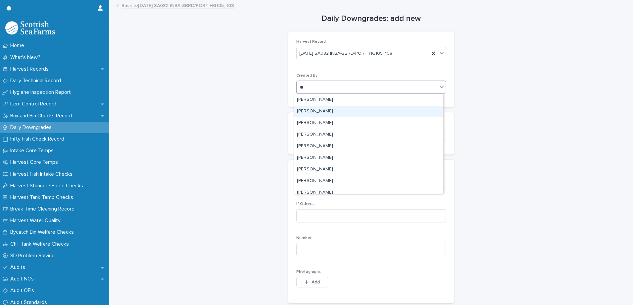
type input "***"
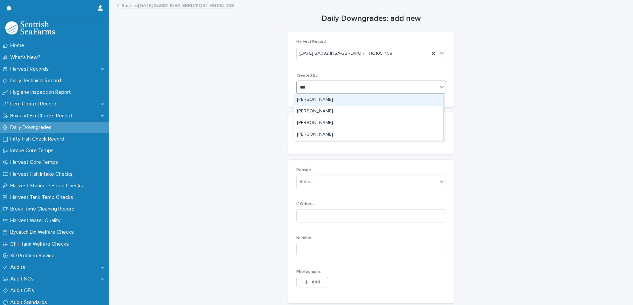
click at [314, 102] on div "[PERSON_NAME]" at bounding box center [368, 100] width 149 height 12
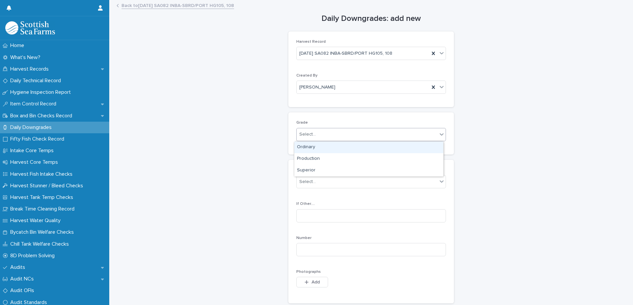
click at [307, 137] on div "Select..." at bounding box center [307, 134] width 17 height 7
click at [310, 149] on div "Ordinary" at bounding box center [368, 147] width 149 height 12
click at [310, 138] on span "Ordinary" at bounding box center [308, 134] width 18 height 7
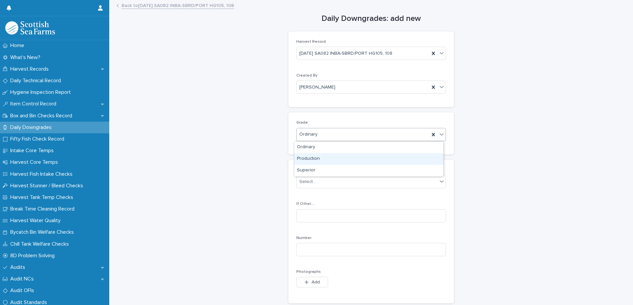
click at [309, 160] on div "Production" at bounding box center [368, 159] width 149 height 12
click at [306, 185] on div "Select..." at bounding box center [367, 181] width 141 height 11
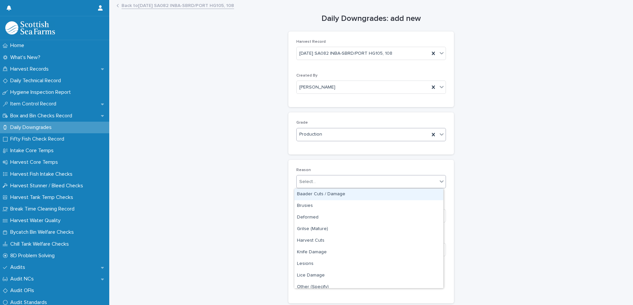
click at [322, 133] on div "Production" at bounding box center [363, 134] width 133 height 11
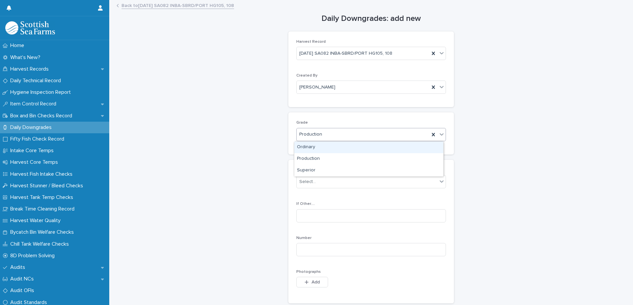
click at [316, 149] on div "Ordinary" at bounding box center [368, 147] width 149 height 12
click at [309, 187] on div "Select..." at bounding box center [371, 181] width 150 height 13
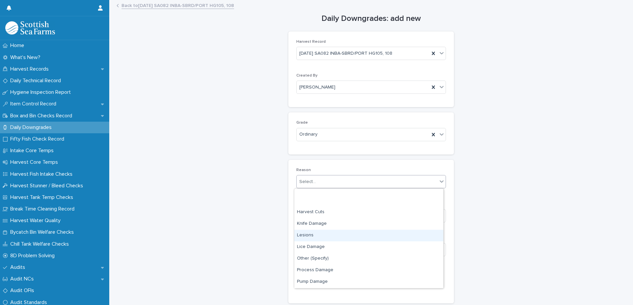
scroll to position [66, 0]
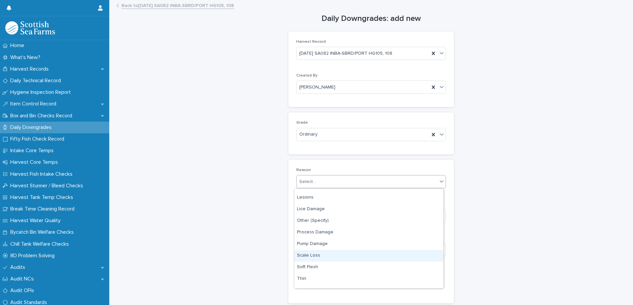
drag, startPoint x: 315, startPoint y: 254, endPoint x: 321, endPoint y: 257, distance: 6.1
click at [315, 254] on div "Scale Loss" at bounding box center [368, 256] width 149 height 12
click at [311, 249] on input at bounding box center [371, 249] width 150 height 13
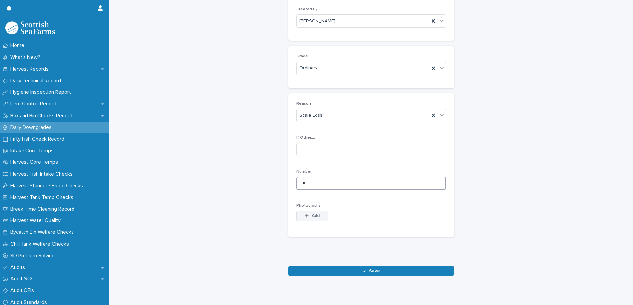
type input "*"
click at [315, 212] on button "Add" at bounding box center [312, 215] width 32 height 11
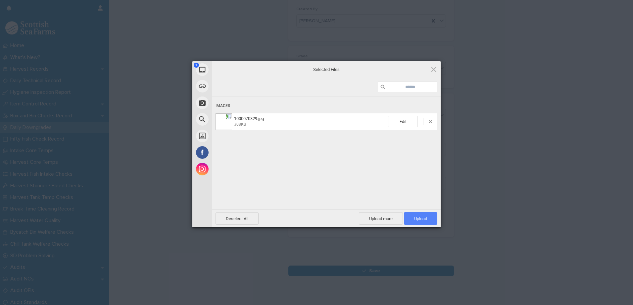
click at [424, 219] on span "Upload 1" at bounding box center [420, 218] width 13 height 5
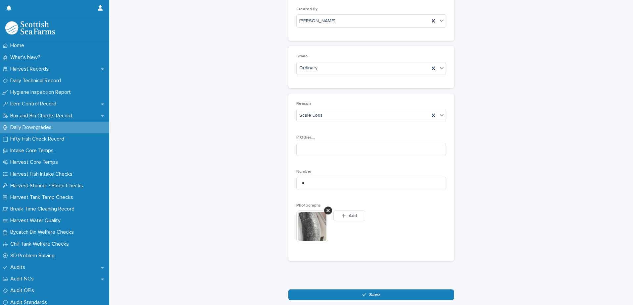
scroll to position [78, 0]
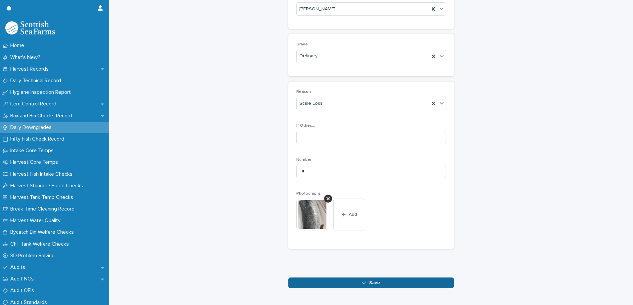
click at [323, 285] on button "Save" at bounding box center [371, 282] width 166 height 11
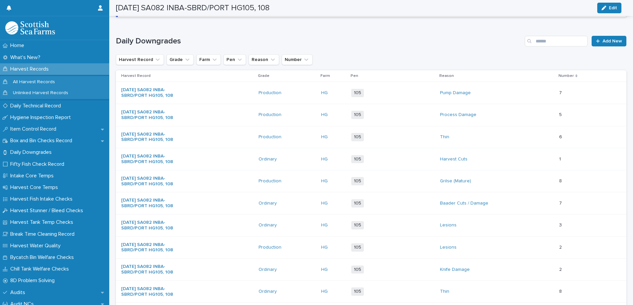
scroll to position [79, 0]
click at [602, 40] on span "Add New" at bounding box center [612, 40] width 20 height 5
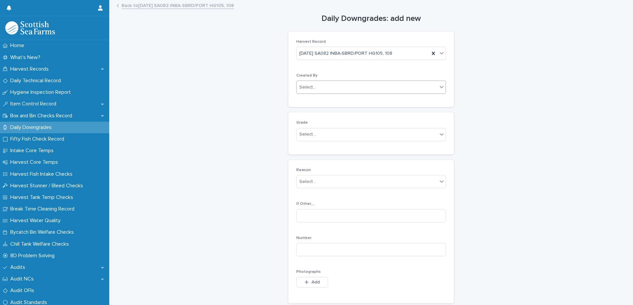
click at [308, 86] on div "Select..." at bounding box center [307, 87] width 17 height 7
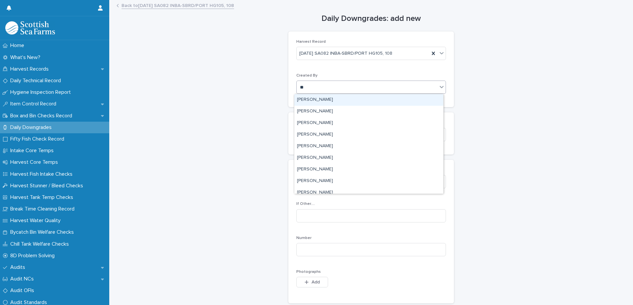
type input "***"
click at [314, 96] on div "[PERSON_NAME]" at bounding box center [368, 100] width 149 height 12
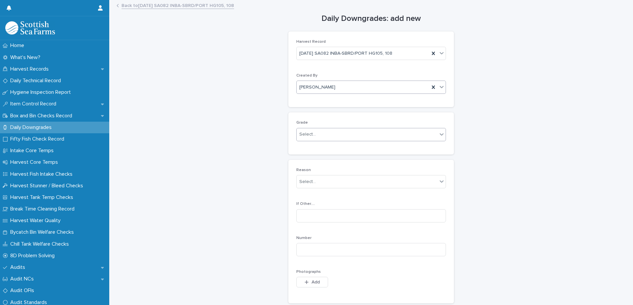
click at [305, 138] on div "Select..." at bounding box center [367, 134] width 141 height 11
click at [312, 148] on div "Ordinary" at bounding box center [368, 147] width 149 height 12
click at [307, 184] on div "Select..." at bounding box center [307, 181] width 17 height 7
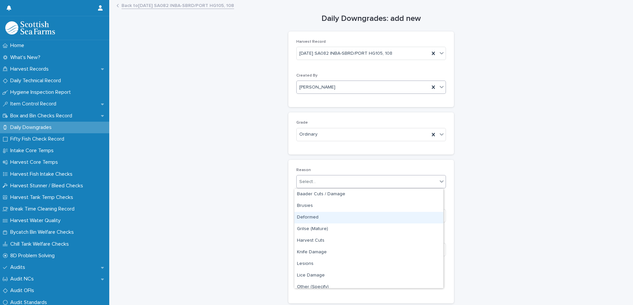
click at [317, 216] on div "Deformed" at bounding box center [368, 218] width 149 height 12
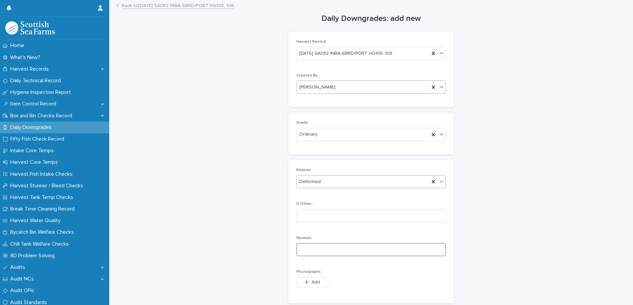
click at [307, 250] on input at bounding box center [371, 249] width 150 height 13
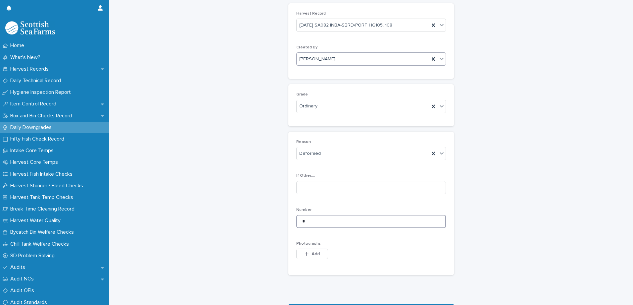
scroll to position [75, 0]
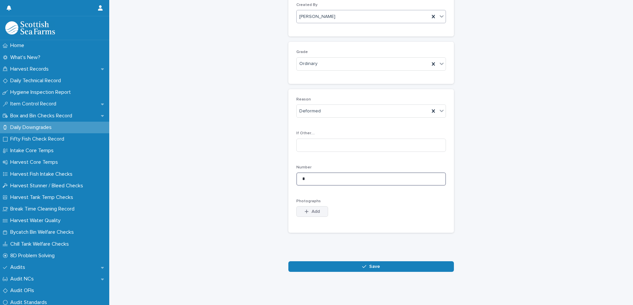
type input "*"
click at [311, 209] on span "Add" at bounding box center [315, 211] width 8 height 5
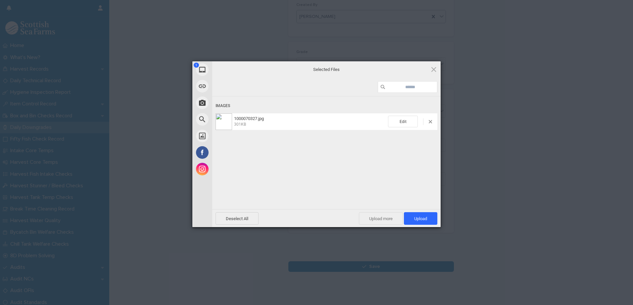
click at [388, 220] on span "Upload more" at bounding box center [381, 218] width 44 height 13
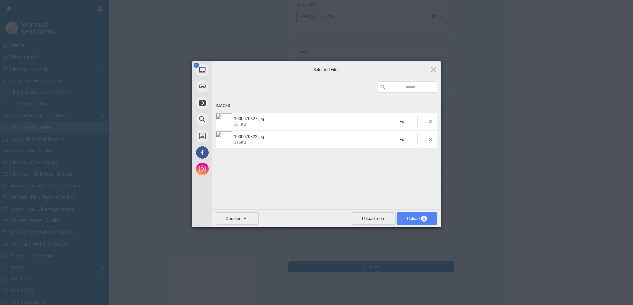
click at [406, 215] on span "Upload 2" at bounding box center [417, 218] width 41 height 13
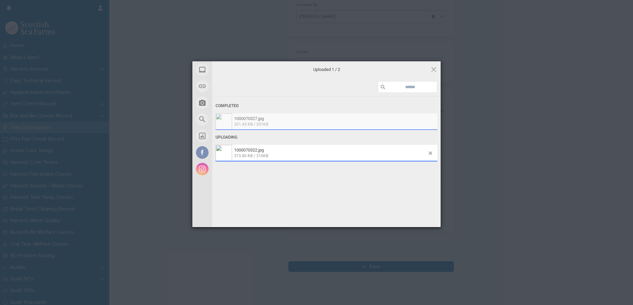
scroll to position [87, 0]
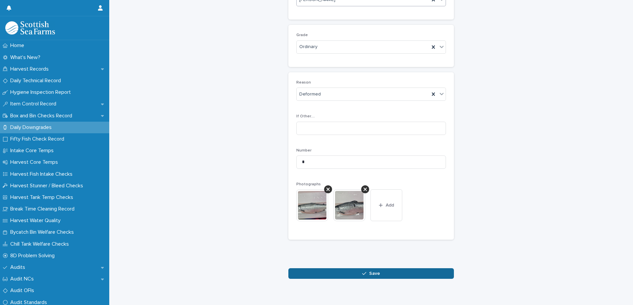
click at [346, 274] on button "Save" at bounding box center [371, 273] width 166 height 11
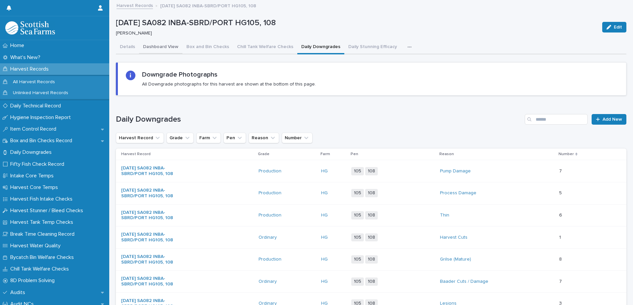
click at [151, 46] on button "Dashboard View" at bounding box center [160, 47] width 43 height 14
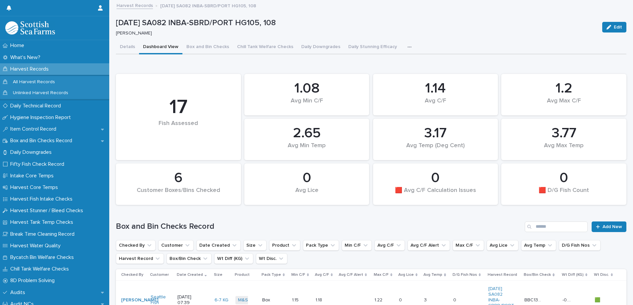
drag, startPoint x: 402, startPoint y: 47, endPoint x: 398, endPoint y: 55, distance: 8.7
click at [407, 47] on icon "button" at bounding box center [409, 47] width 4 height 5
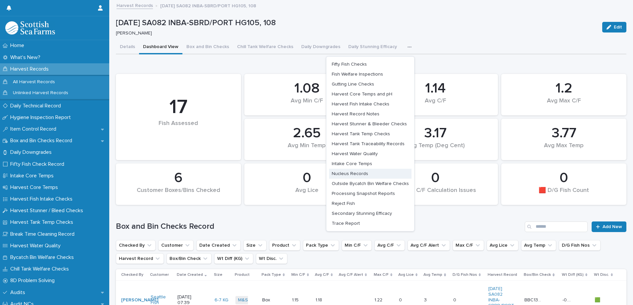
click at [348, 177] on button "Nucleus Records" at bounding box center [370, 173] width 82 height 10
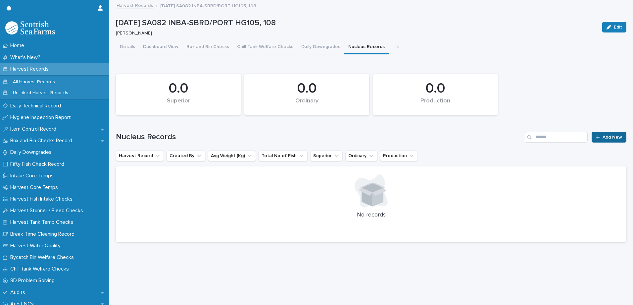
click at [598, 137] on div at bounding box center [599, 137] width 7 height 5
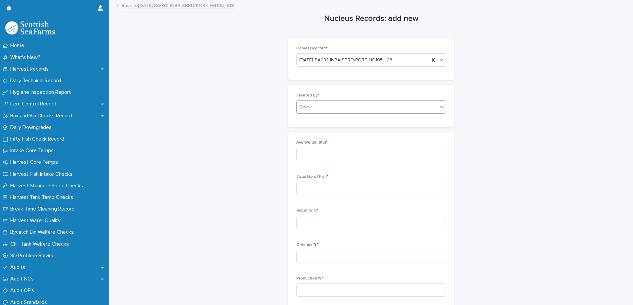
click at [316, 107] on input "text" at bounding box center [316, 107] width 1 height 6
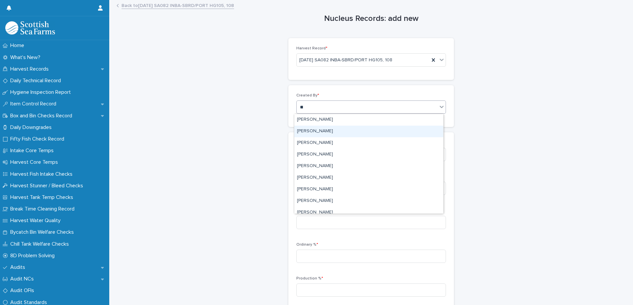
type input "***"
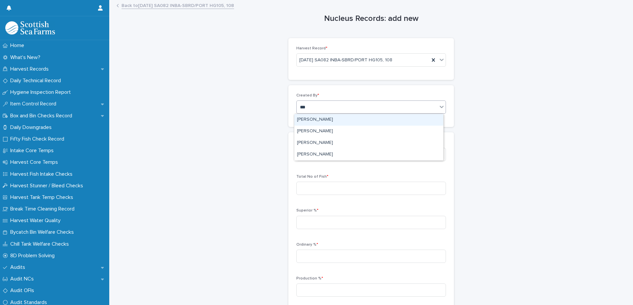
click at [320, 121] on div "[PERSON_NAME]" at bounding box center [368, 120] width 149 height 12
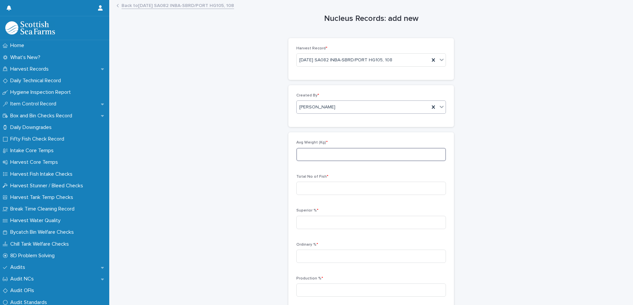
click at [313, 153] on input at bounding box center [371, 154] width 150 height 13
click at [311, 155] on input at bounding box center [371, 154] width 150 height 13
type input "****"
click at [309, 192] on input at bounding box center [371, 187] width 150 height 13
type input "****"
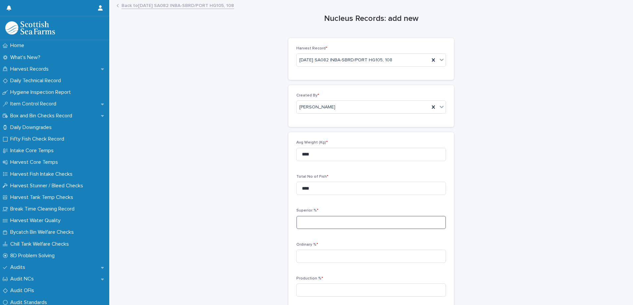
click at [307, 215] on input at bounding box center [371, 221] width 150 height 13
type input "*****"
click at [304, 259] on input at bounding box center [371, 255] width 150 height 13
type input "****"
click at [310, 289] on input at bounding box center [371, 289] width 150 height 13
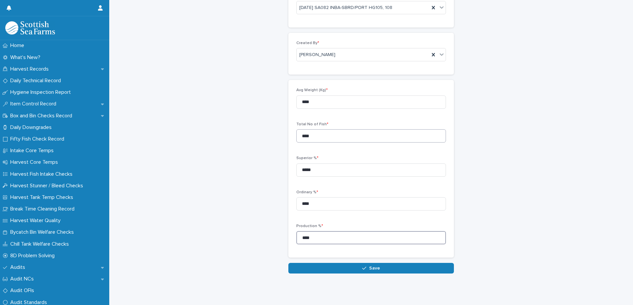
scroll to position [59, 0]
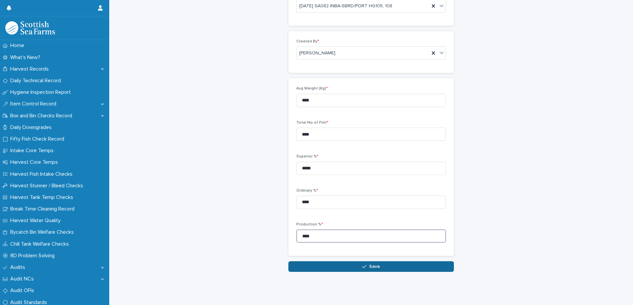
type input "****"
click at [372, 264] on span "Save" at bounding box center [374, 266] width 11 height 5
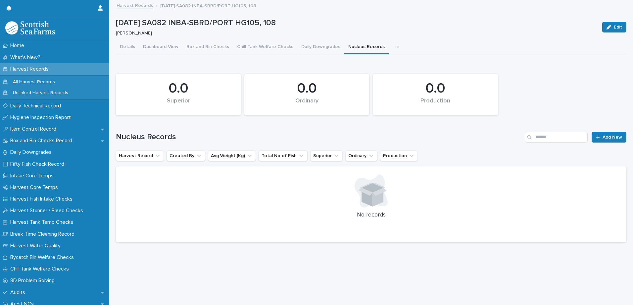
scroll to position [5, 0]
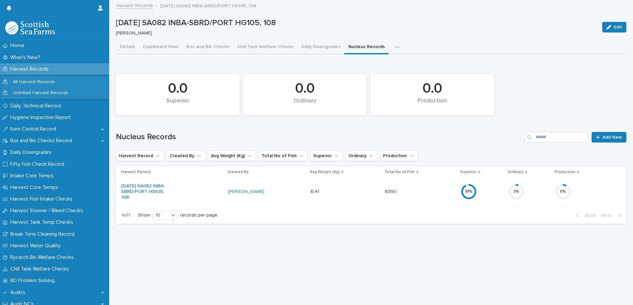
click at [395, 45] on icon "button" at bounding box center [397, 47] width 4 height 5
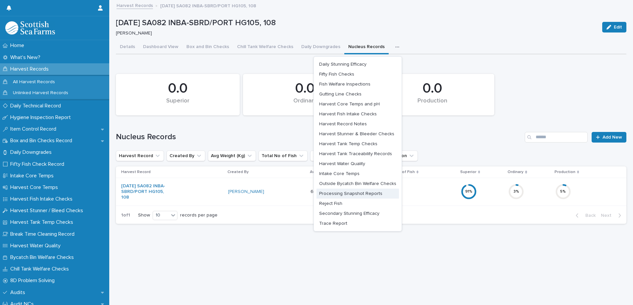
click at [367, 191] on span "Processing Snapshot Reports" at bounding box center [350, 193] width 63 height 5
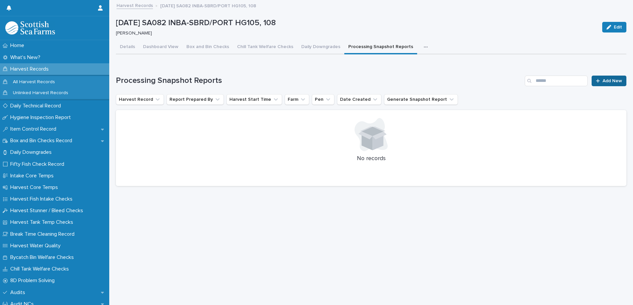
click at [596, 78] on div at bounding box center [599, 80] width 7 height 5
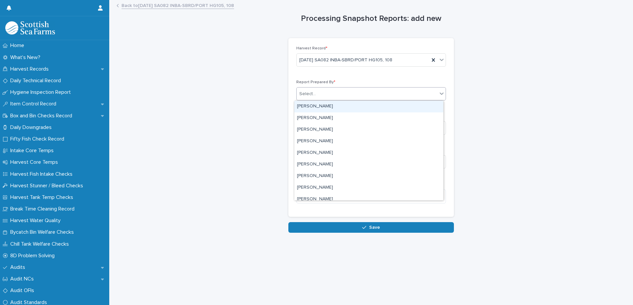
click at [310, 93] on div "Select..." at bounding box center [307, 93] width 17 height 7
type input "*****"
click at [311, 105] on div "[PERSON_NAME]" at bounding box center [368, 107] width 149 height 12
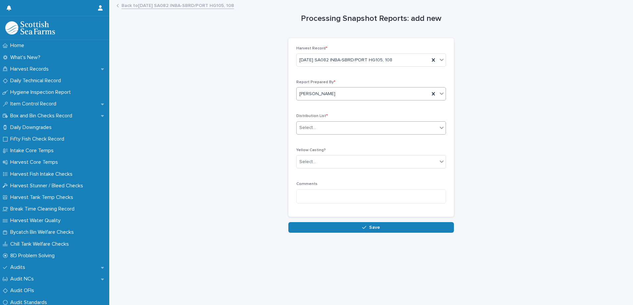
click at [306, 128] on div "Select..." at bounding box center [307, 127] width 17 height 7
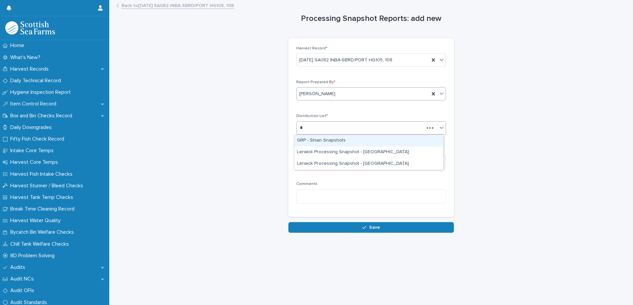
type input "**"
click at [317, 141] on div "GRP - Shian Snapshots" at bounding box center [368, 141] width 149 height 12
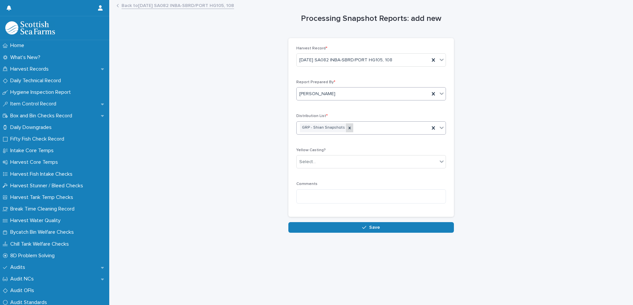
click at [349, 127] on icon at bounding box center [350, 127] width 2 height 2
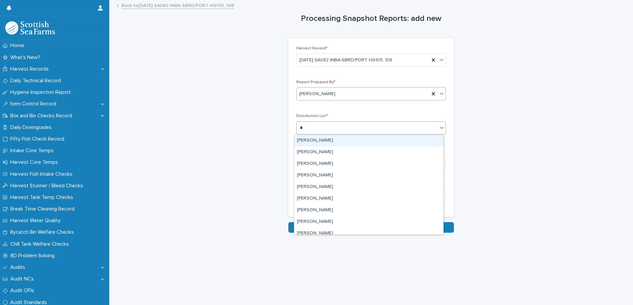
type input "**"
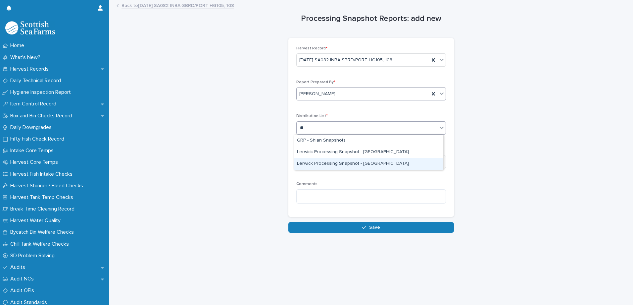
click at [352, 167] on div "Lerwick Processing Snapshot - [GEOGRAPHIC_DATA]" at bounding box center [368, 164] width 149 height 12
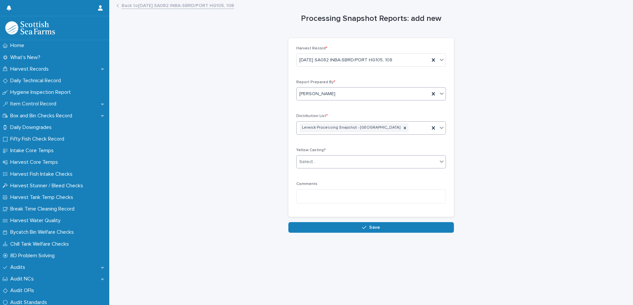
click at [316, 162] on input "text" at bounding box center [316, 162] width 1 height 6
drag, startPoint x: 311, startPoint y: 172, endPoint x: 311, endPoint y: 179, distance: 7.0
click at [311, 173] on span "🟥 Yellow Casting" at bounding box center [317, 173] width 40 height 7
click at [389, 127] on div "Lerwick Processing Snapshot - [GEOGRAPHIC_DATA]" at bounding box center [363, 128] width 133 height 12
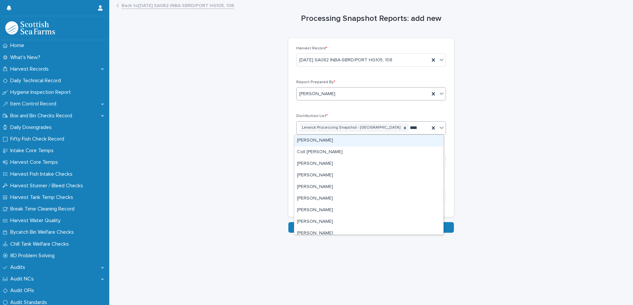
type input "****"
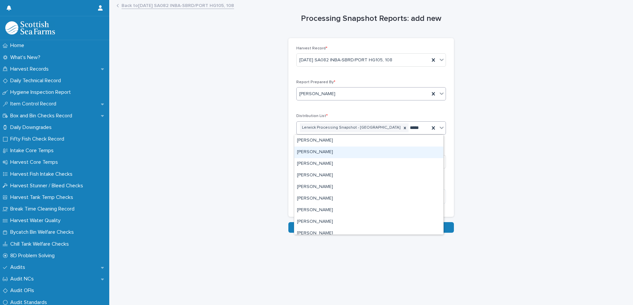
click at [318, 151] on div "[PERSON_NAME]" at bounding box center [368, 152] width 149 height 12
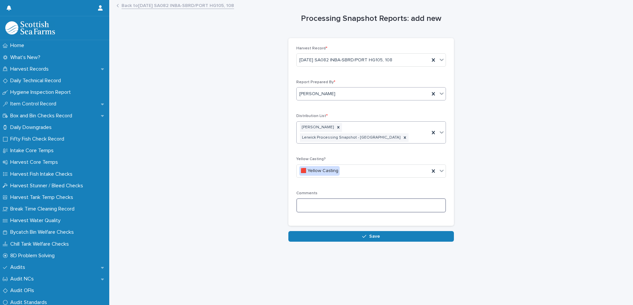
click at [305, 198] on textarea at bounding box center [371, 205] width 150 height 14
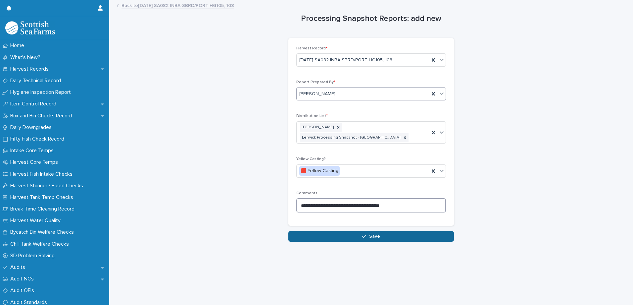
type textarea "**********"
click at [376, 234] on span "Save" at bounding box center [374, 236] width 11 height 5
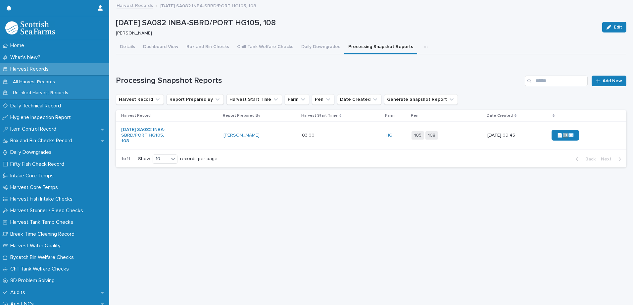
click at [582, 138] on div "📄➡️✉️" at bounding box center [574, 135] width 47 height 11
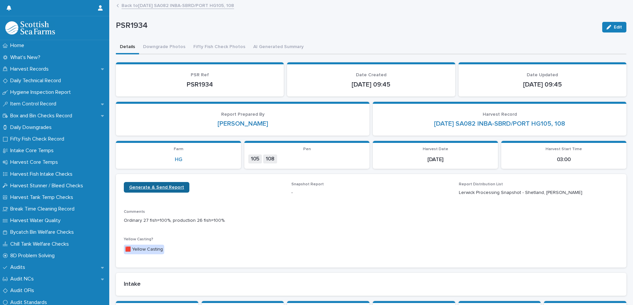
click at [155, 188] on span "Generate & Send Report" at bounding box center [156, 187] width 55 height 5
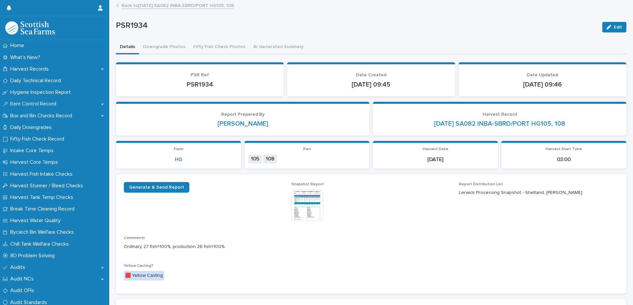
click at [144, 6] on link "Back to [DATE] SA082 INBA-SBRD/PORT HG105, 108" at bounding box center [177, 5] width 113 height 8
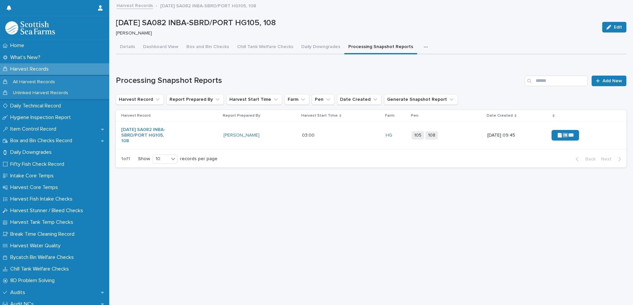
click at [424, 47] on icon "button" at bounding box center [426, 46] width 4 height 1
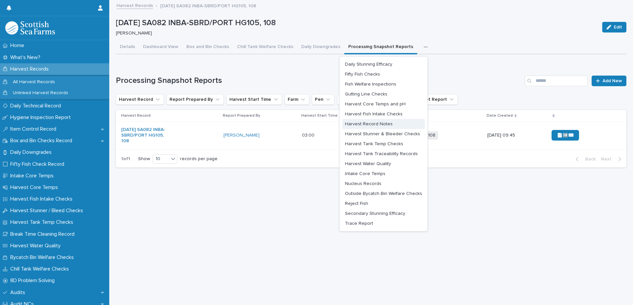
click at [365, 124] on span "Harvest Record Notes" at bounding box center [369, 123] width 48 height 5
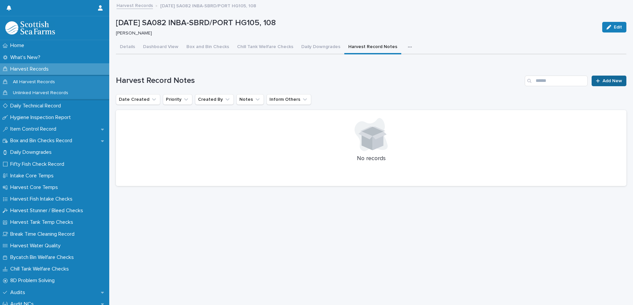
click at [598, 83] on link "Add New" at bounding box center [609, 80] width 35 height 11
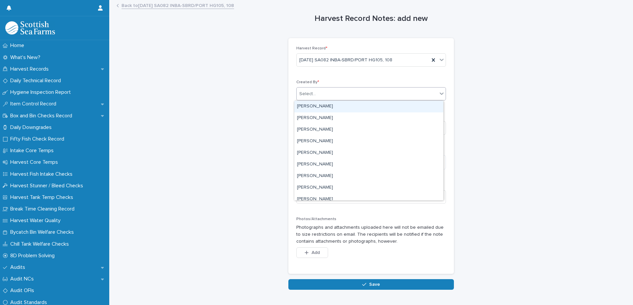
click at [322, 93] on div "Select..." at bounding box center [367, 93] width 141 height 11
type input "***"
click at [308, 106] on div "[PERSON_NAME]" at bounding box center [368, 107] width 149 height 12
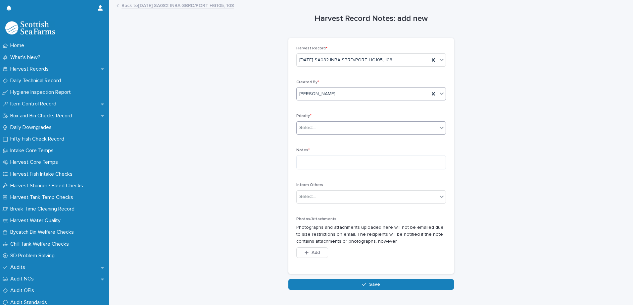
click at [308, 127] on div "Select..." at bounding box center [307, 127] width 17 height 7
click at [303, 138] on span "⬇️Low" at bounding box center [305, 139] width 17 height 7
click at [303, 197] on div "Select..." at bounding box center [307, 196] width 17 height 7
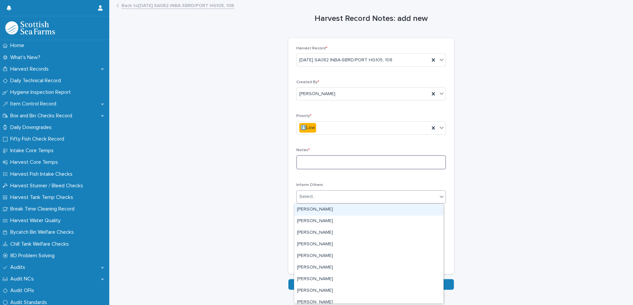
click at [303, 161] on textarea at bounding box center [371, 162] width 150 height 14
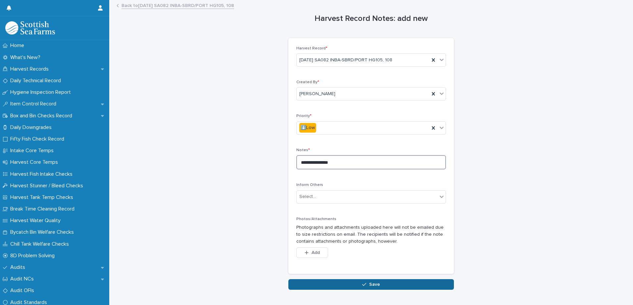
type textarea "**********"
click at [314, 283] on button "Save" at bounding box center [371, 284] width 166 height 11
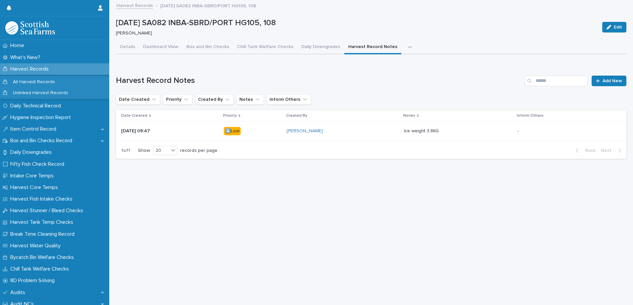
drag, startPoint x: 398, startPoint y: 45, endPoint x: 399, endPoint y: 49, distance: 3.7
click at [408, 45] on icon "button" at bounding box center [410, 47] width 4 height 5
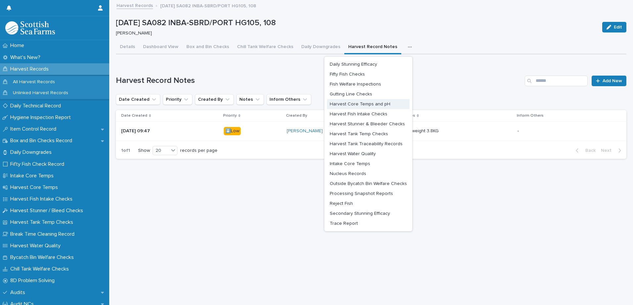
click at [367, 104] on span "Harvest Core Temps and pH" at bounding box center [360, 104] width 61 height 5
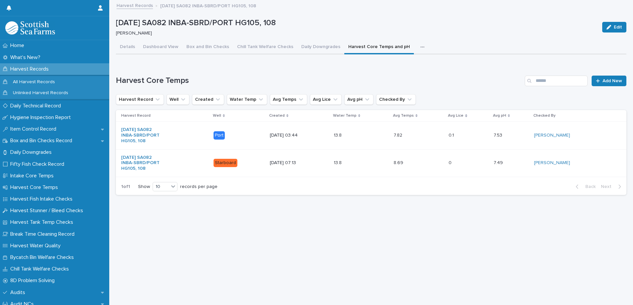
click at [420, 47] on icon "button" at bounding box center [422, 46] width 4 height 1
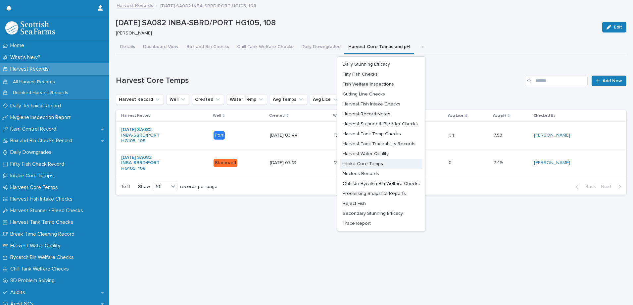
click at [348, 165] on span "Intake Core Temps" at bounding box center [363, 163] width 40 height 5
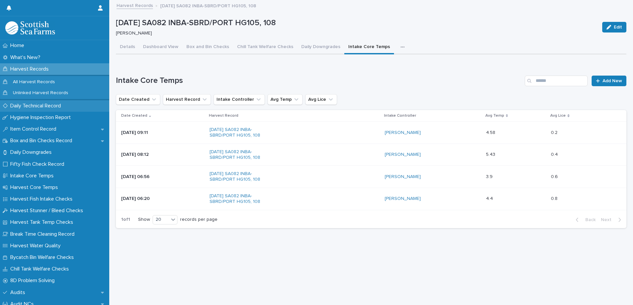
click at [27, 103] on p "Daily Technical Record" at bounding box center [37, 106] width 59 height 6
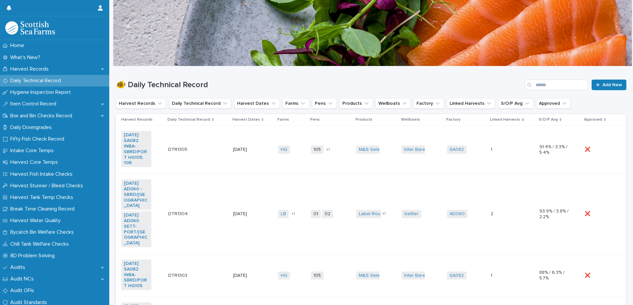
click at [378, 160] on td "M&S Select + 0" at bounding box center [376, 149] width 45 height 48
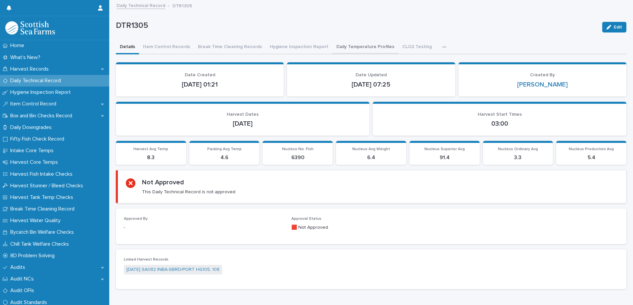
click at [369, 47] on button "Daily Temperature Profiles" at bounding box center [365, 47] width 66 height 14
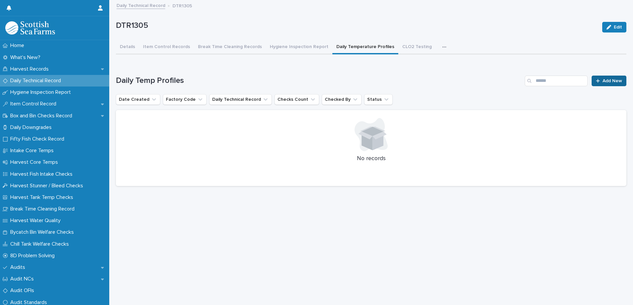
click at [596, 80] on icon at bounding box center [598, 81] width 4 height 4
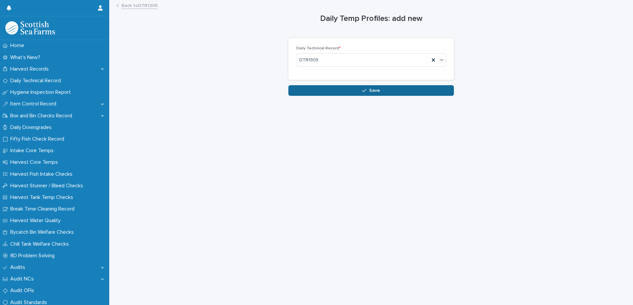
click at [327, 91] on button "Save" at bounding box center [371, 90] width 166 height 11
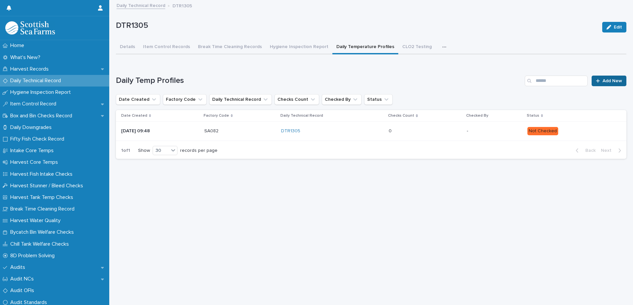
click at [596, 82] on div at bounding box center [599, 80] width 7 height 5
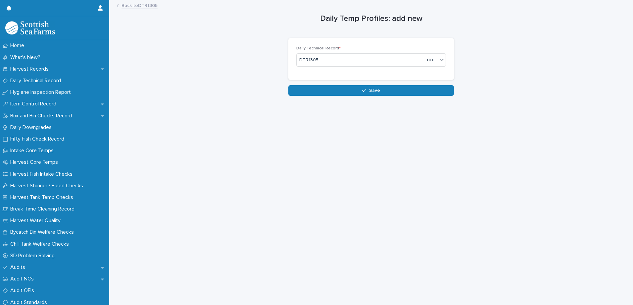
click at [136, 4] on link "Back to DTR1305" at bounding box center [139, 5] width 36 height 8
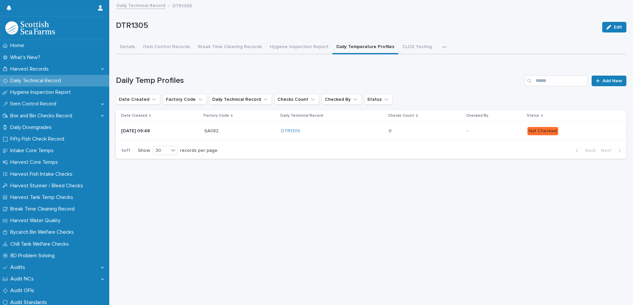
click at [435, 136] on td "0 0" at bounding box center [425, 130] width 78 height 19
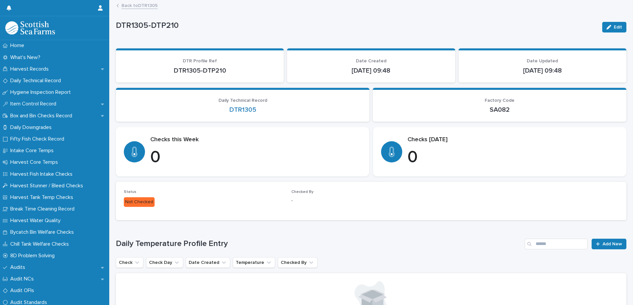
scroll to position [87, 0]
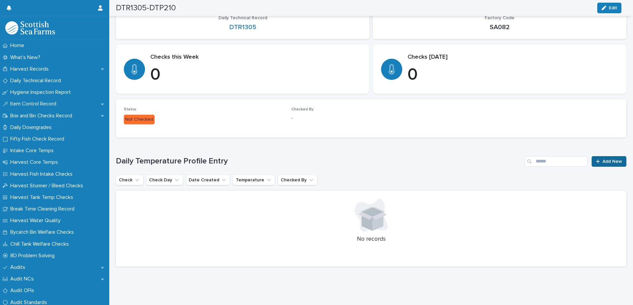
click at [594, 159] on link "Add New" at bounding box center [609, 161] width 35 height 11
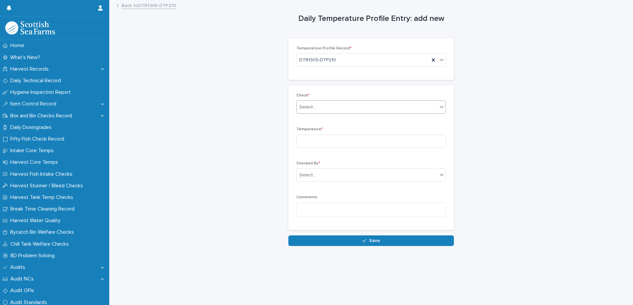
click at [320, 107] on div "Select..." at bounding box center [367, 107] width 141 height 11
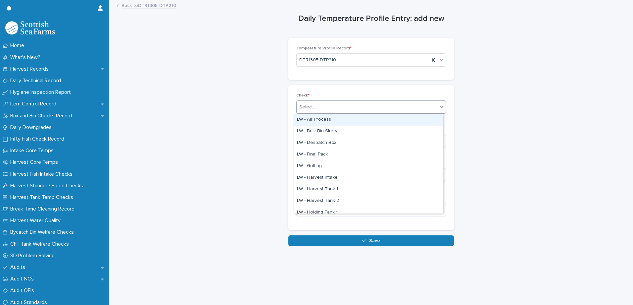
click at [323, 120] on div "LW - Air Process" at bounding box center [368, 120] width 149 height 12
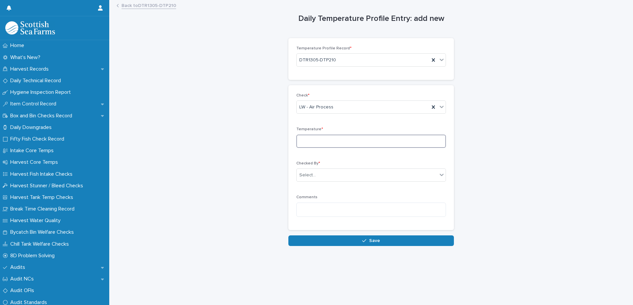
click at [305, 141] on input at bounding box center [371, 140] width 150 height 13
type input "**"
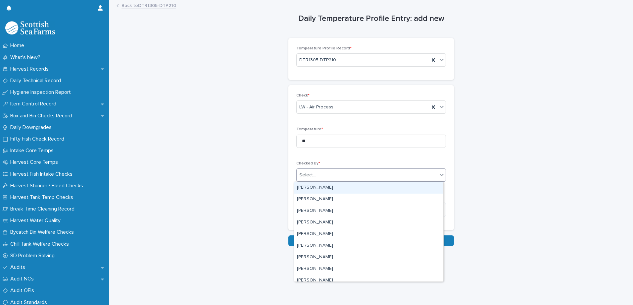
click at [305, 176] on div "Select..." at bounding box center [307, 174] width 17 height 7
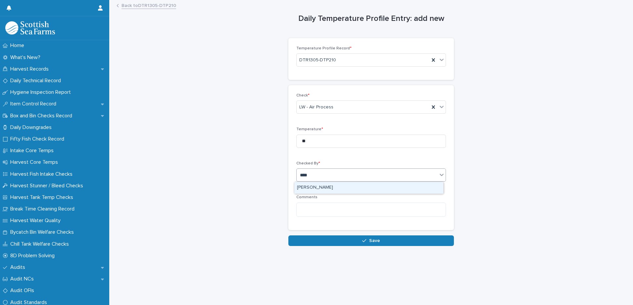
type input "*****"
click at [304, 182] on div "[PERSON_NAME]" at bounding box center [368, 188] width 149 height 12
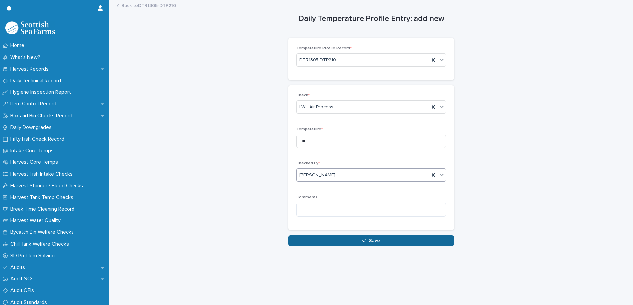
click at [323, 243] on button "Save" at bounding box center [371, 240] width 166 height 11
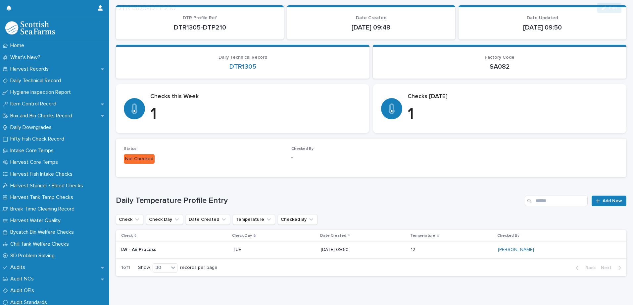
scroll to position [58, 0]
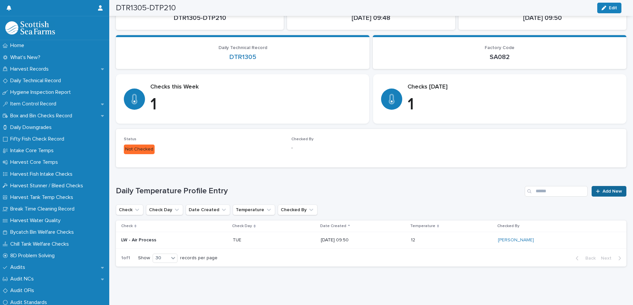
click at [602, 189] on span "Add New" at bounding box center [612, 191] width 20 height 5
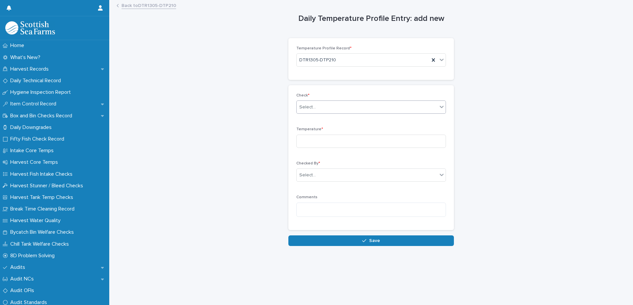
click at [316, 104] on div at bounding box center [316, 107] width 1 height 7
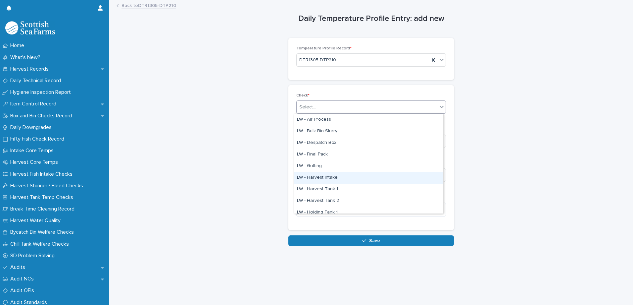
click at [329, 178] on div "LW - Harvest Intake" at bounding box center [368, 178] width 149 height 12
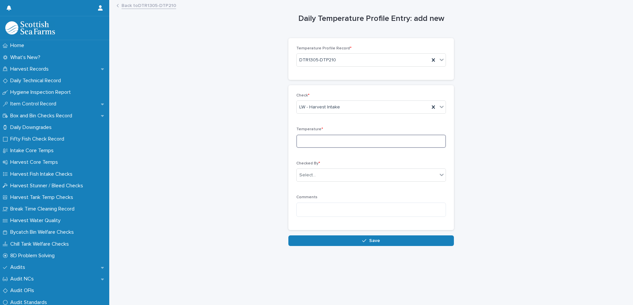
click at [306, 138] on input at bounding box center [371, 140] width 150 height 13
type input "***"
click at [308, 177] on div "Select..." at bounding box center [307, 174] width 17 height 7
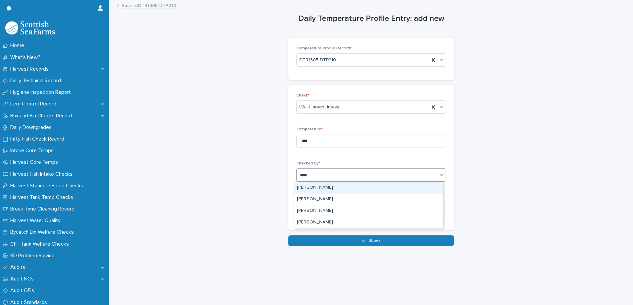
type input "*****"
click at [312, 187] on div "[PERSON_NAME]" at bounding box center [368, 188] width 149 height 12
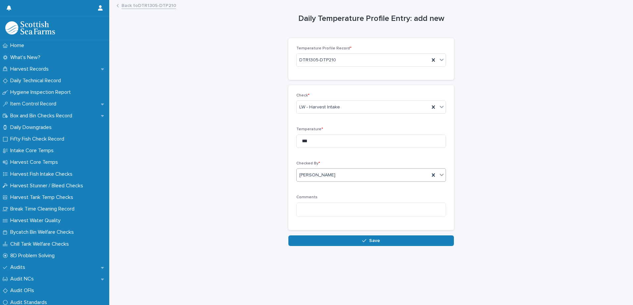
drag, startPoint x: 318, startPoint y: 241, endPoint x: 329, endPoint y: 240, distance: 11.7
click at [318, 241] on button "Save" at bounding box center [371, 240] width 166 height 11
